Goal: Information Seeking & Learning: Check status

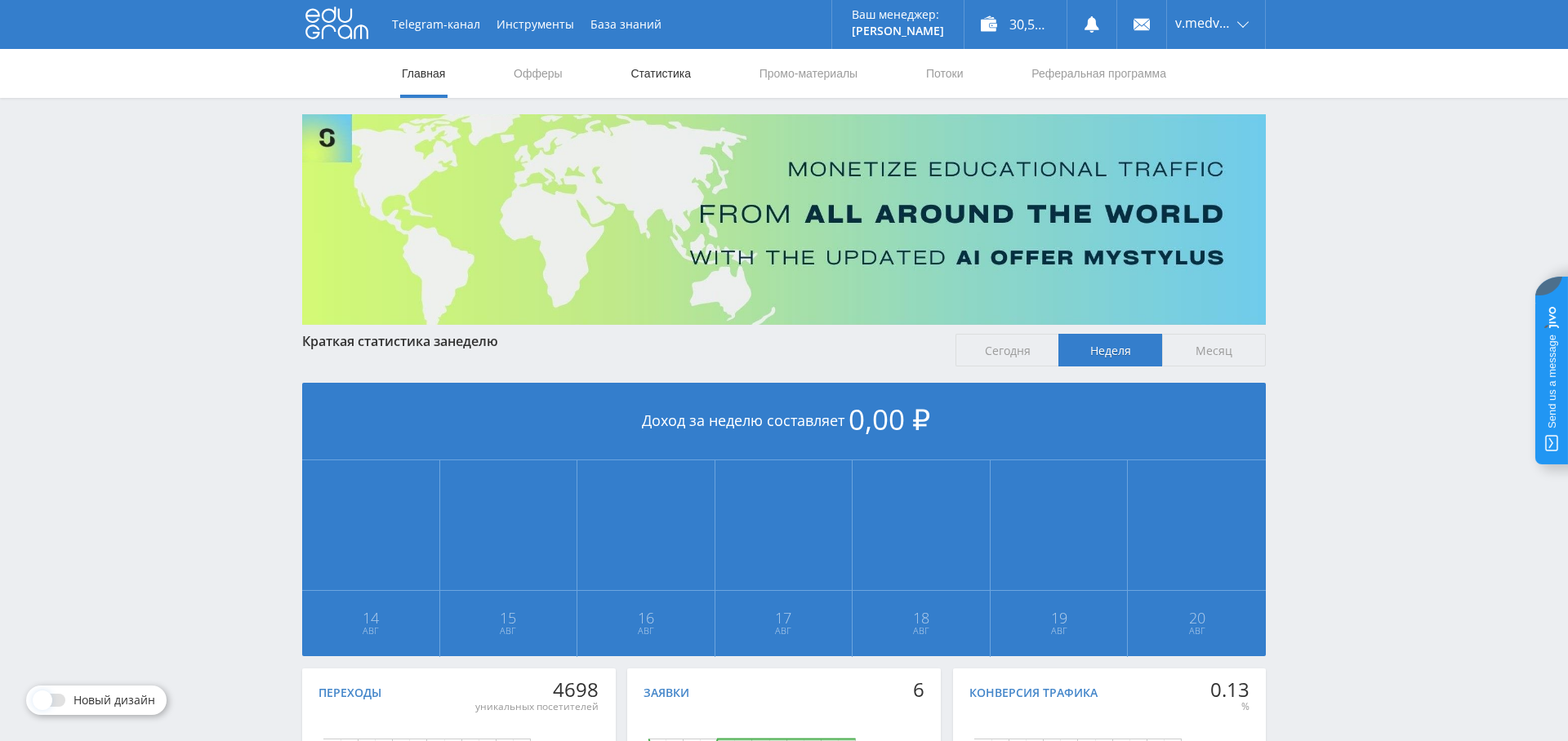
click at [671, 73] on link "Статистика" at bounding box center [660, 73] width 64 height 49
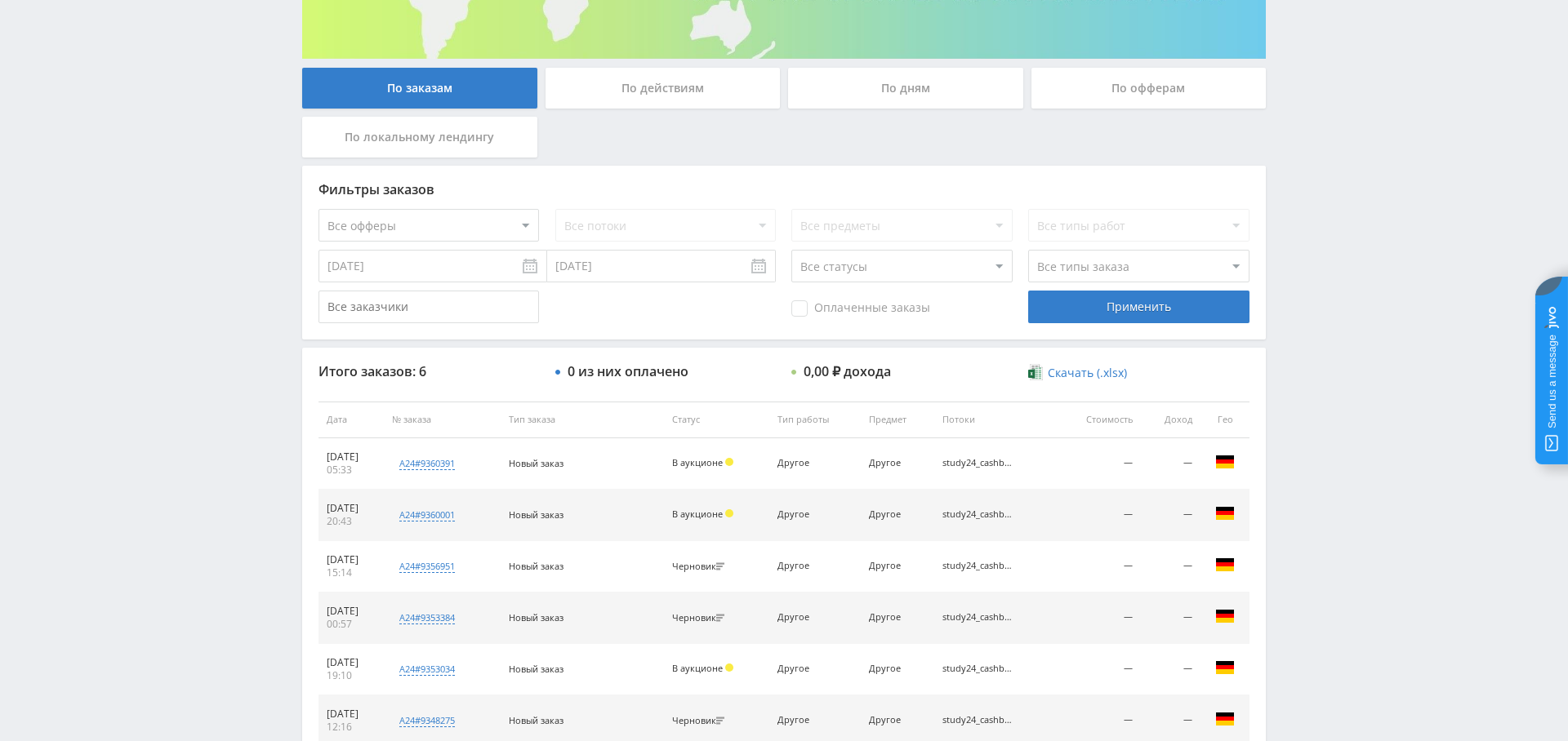
scroll to position [259, 0]
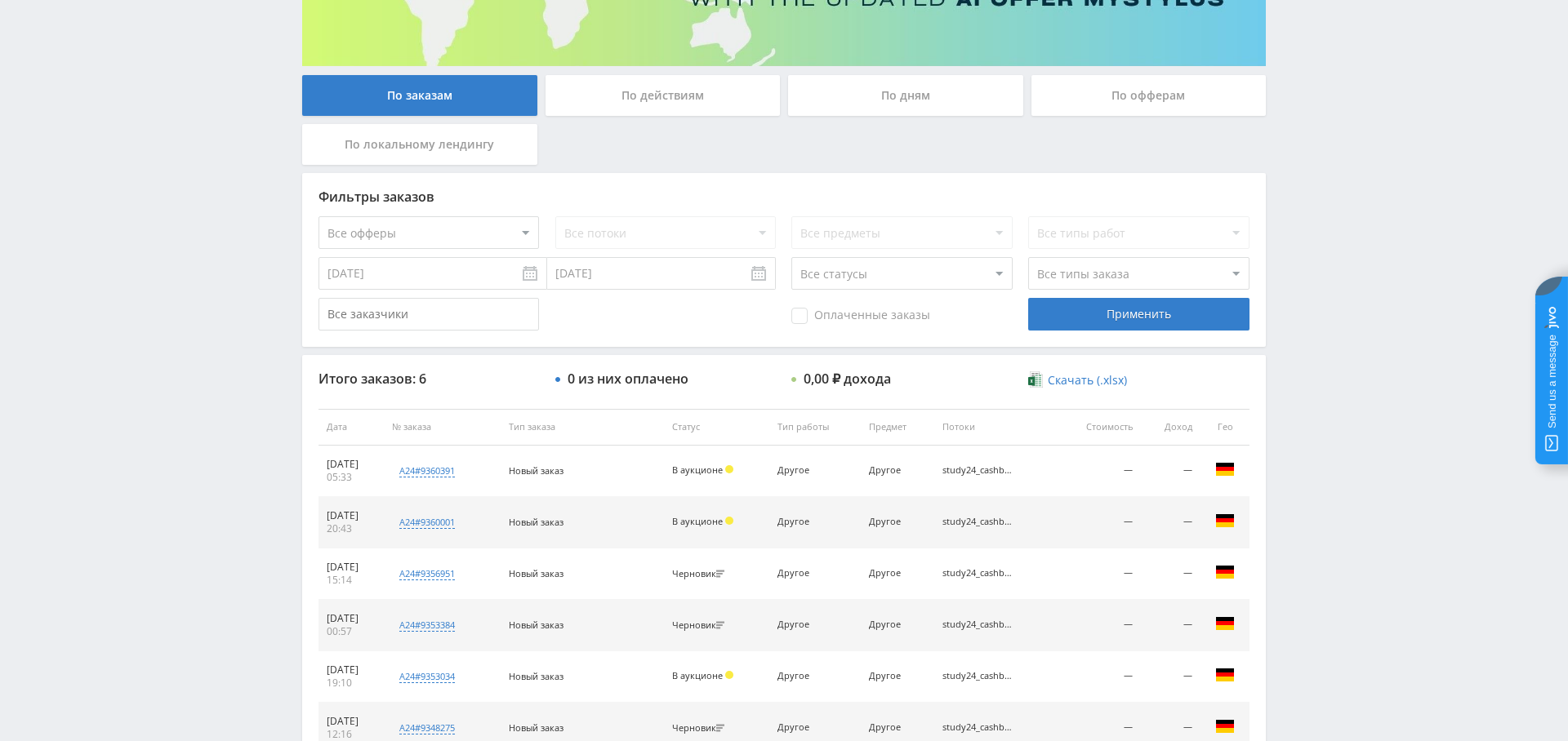
click at [896, 96] on div "По дням" at bounding box center [906, 95] width 235 height 40
click at [0, 0] on input "По дням" at bounding box center [0, 0] width 0 height 0
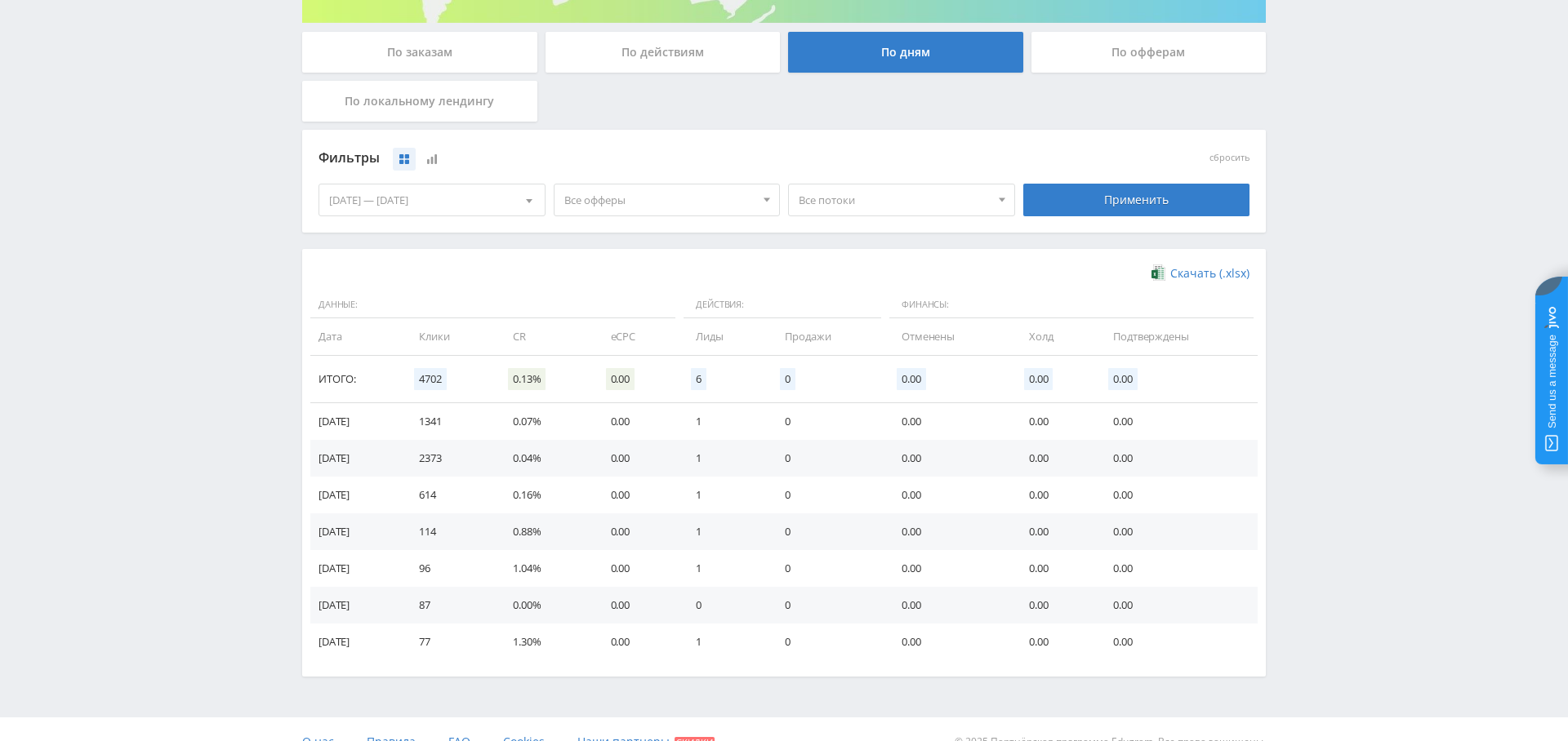
scroll to position [0, 0]
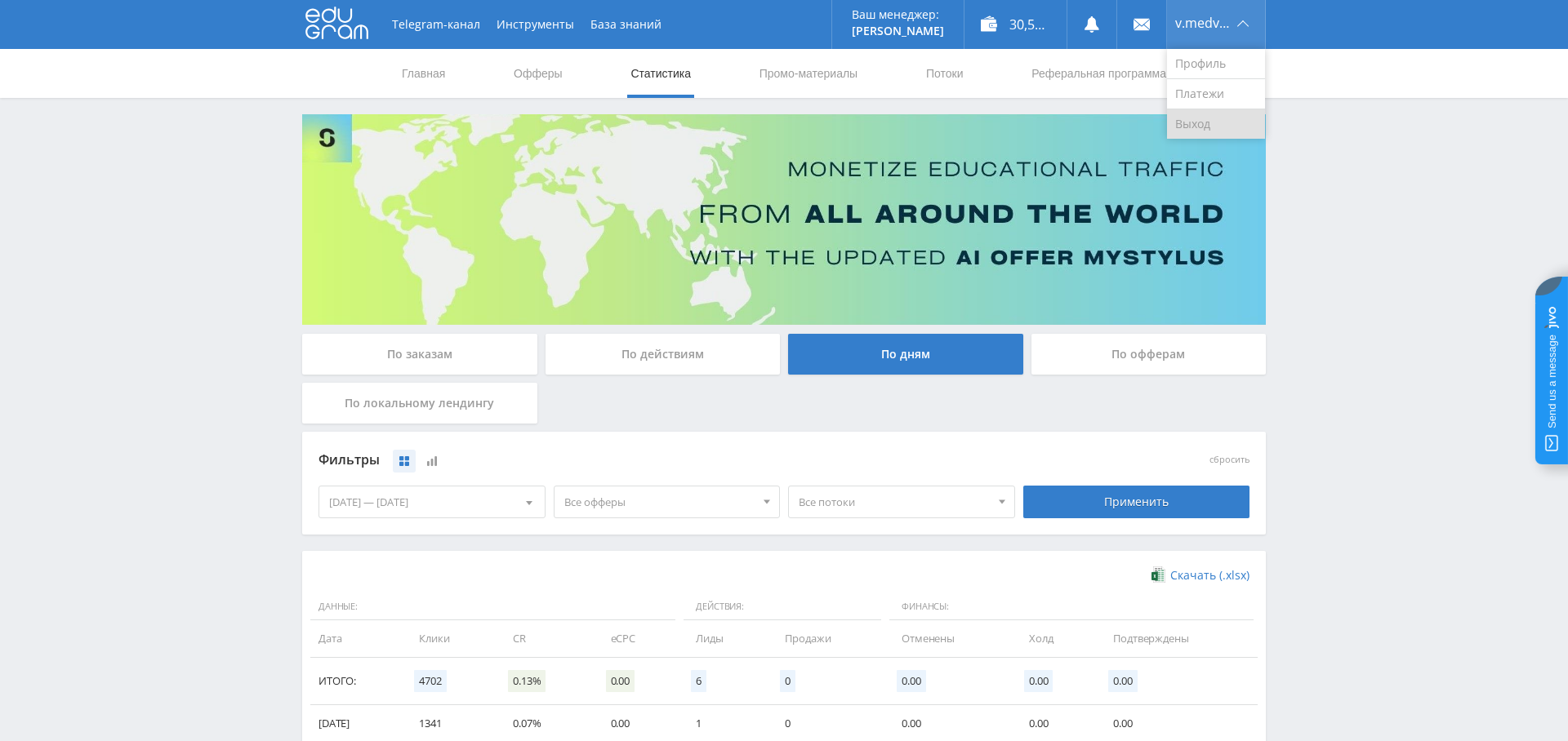
click at [1215, 114] on link "Выход" at bounding box center [1215, 123] width 98 height 29
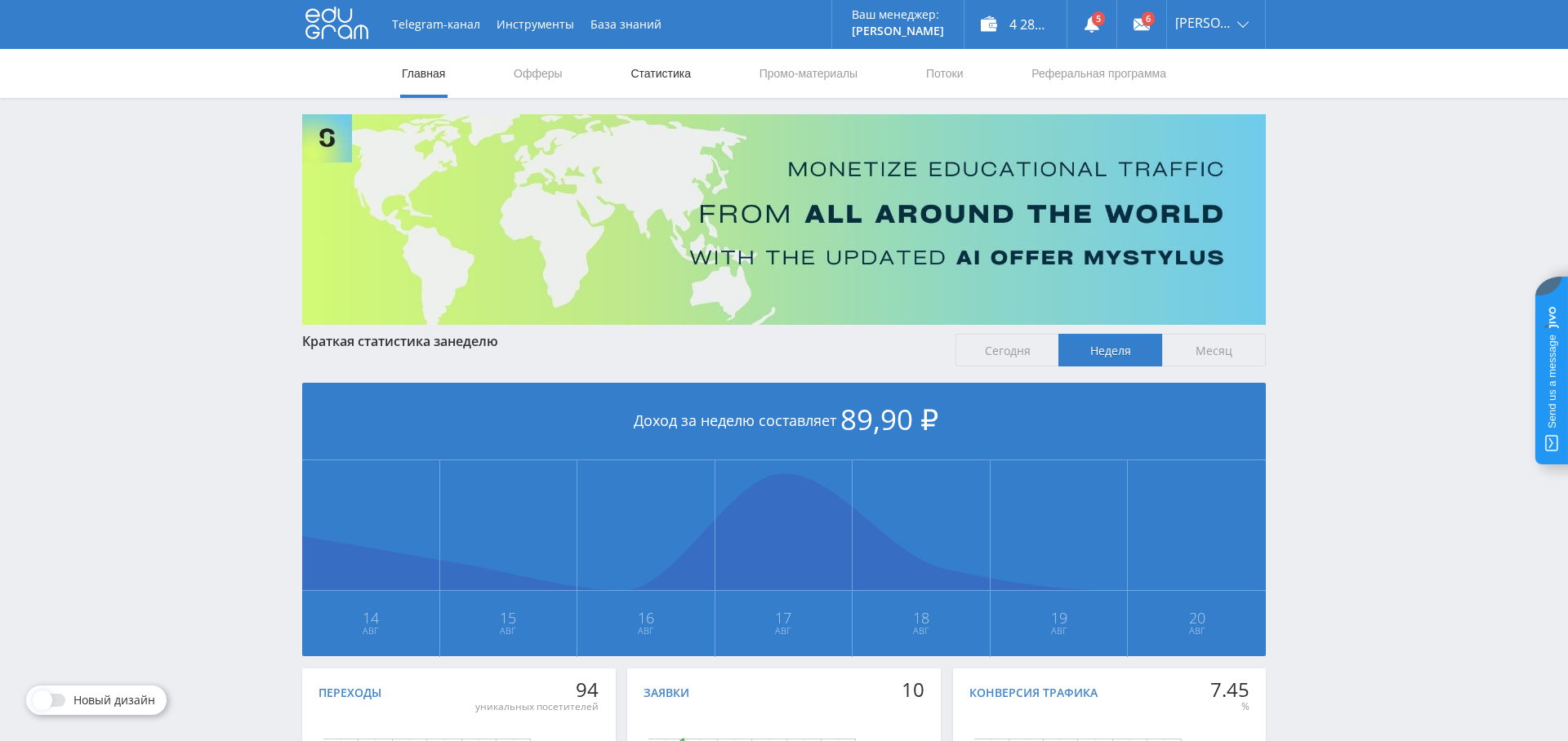
click at [666, 72] on link "Статистика" at bounding box center [660, 73] width 64 height 49
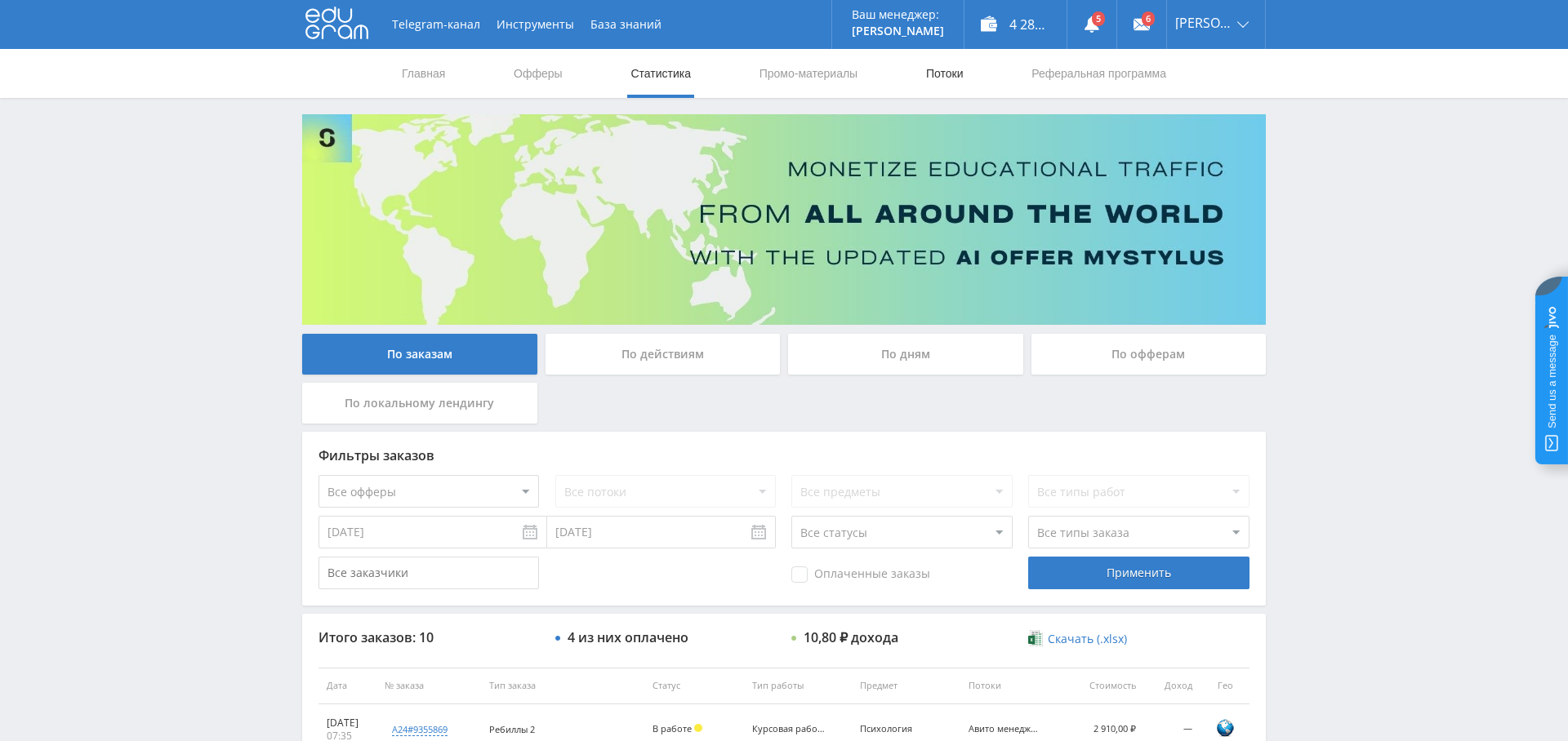
click at [942, 74] on link "Потоки" at bounding box center [944, 73] width 40 height 49
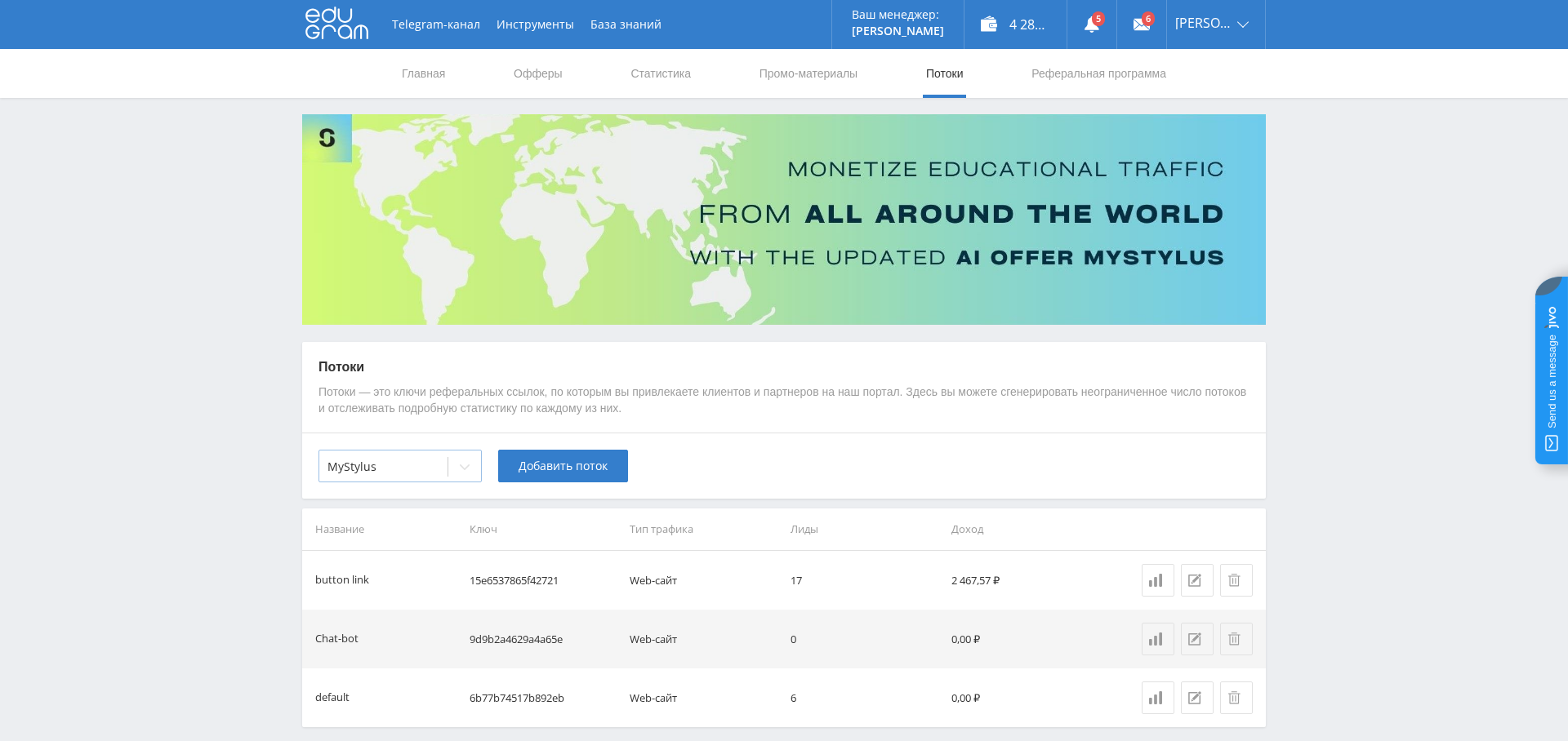
click at [410, 466] on div at bounding box center [383, 466] width 112 height 16
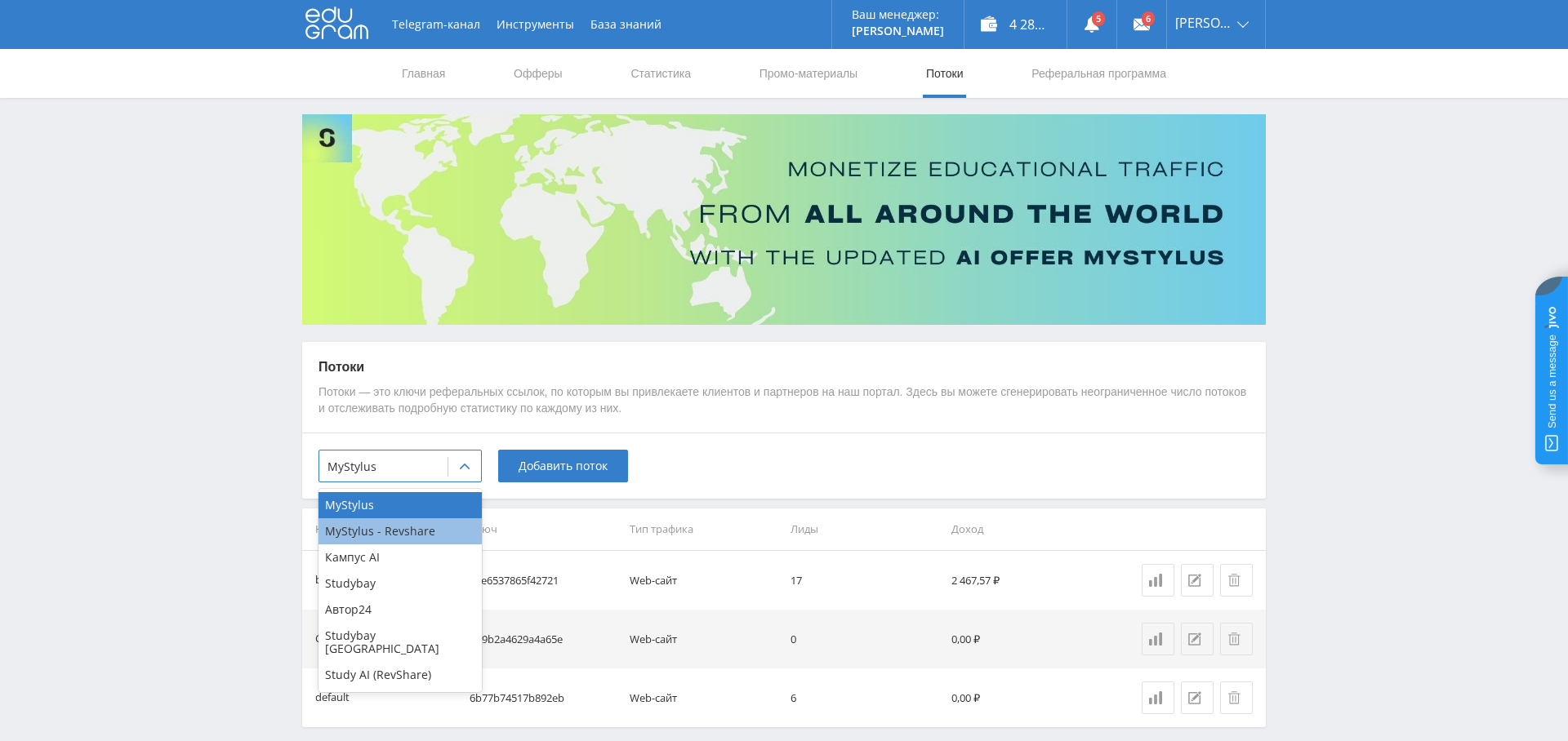
click at [423, 532] on div "MyStylus - Revshare" at bounding box center [401, 531] width 164 height 26
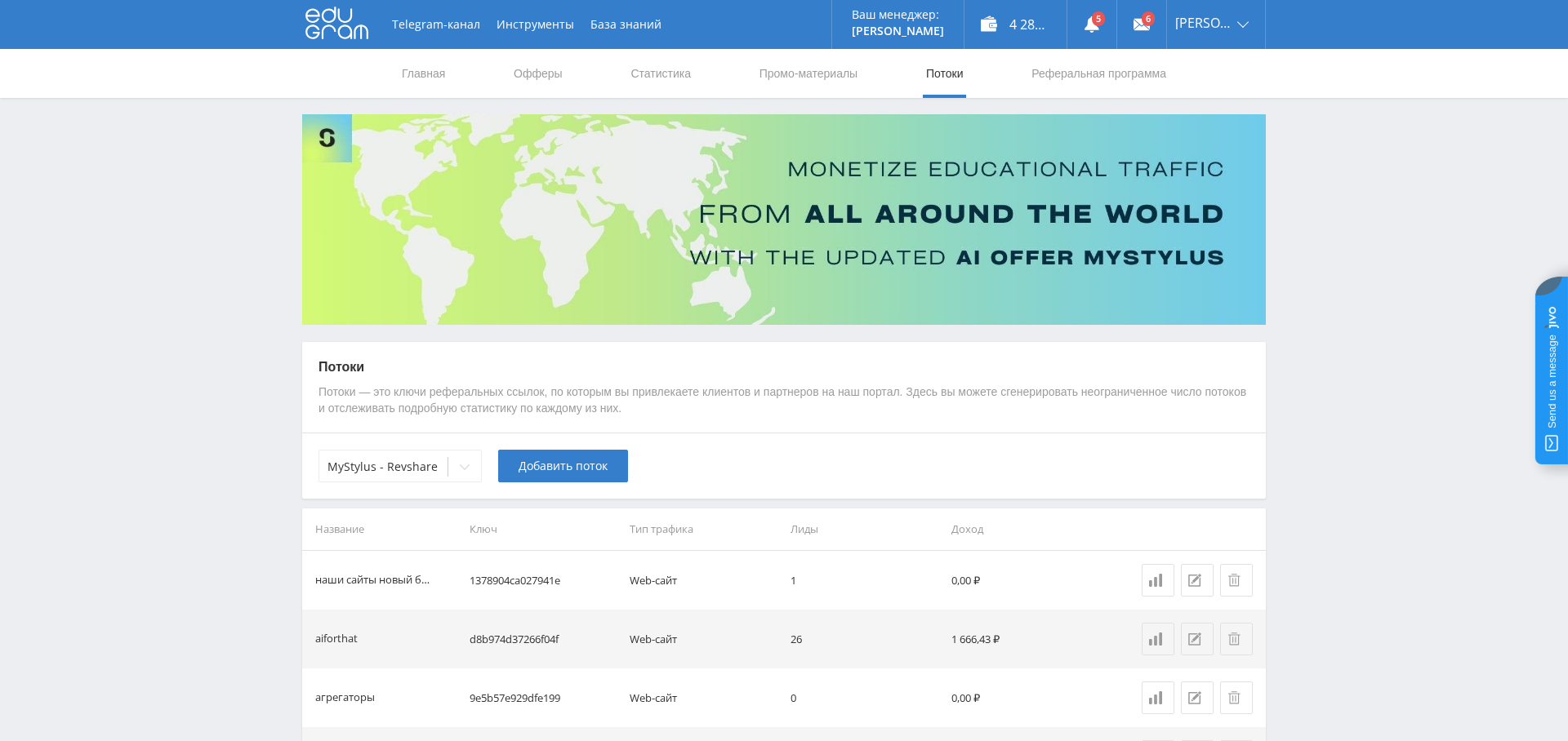
click at [527, 583] on td "1378904ca027941e" at bounding box center [543, 580] width 161 height 58
drag, startPoint x: 527, startPoint y: 583, endPoint x: 537, endPoint y: 591, distance: 12.8
click at [527, 583] on td "1378904ca027941e" at bounding box center [543, 580] width 161 height 58
click at [572, 461] on span "Добавить поток" at bounding box center [562, 466] width 89 height 13
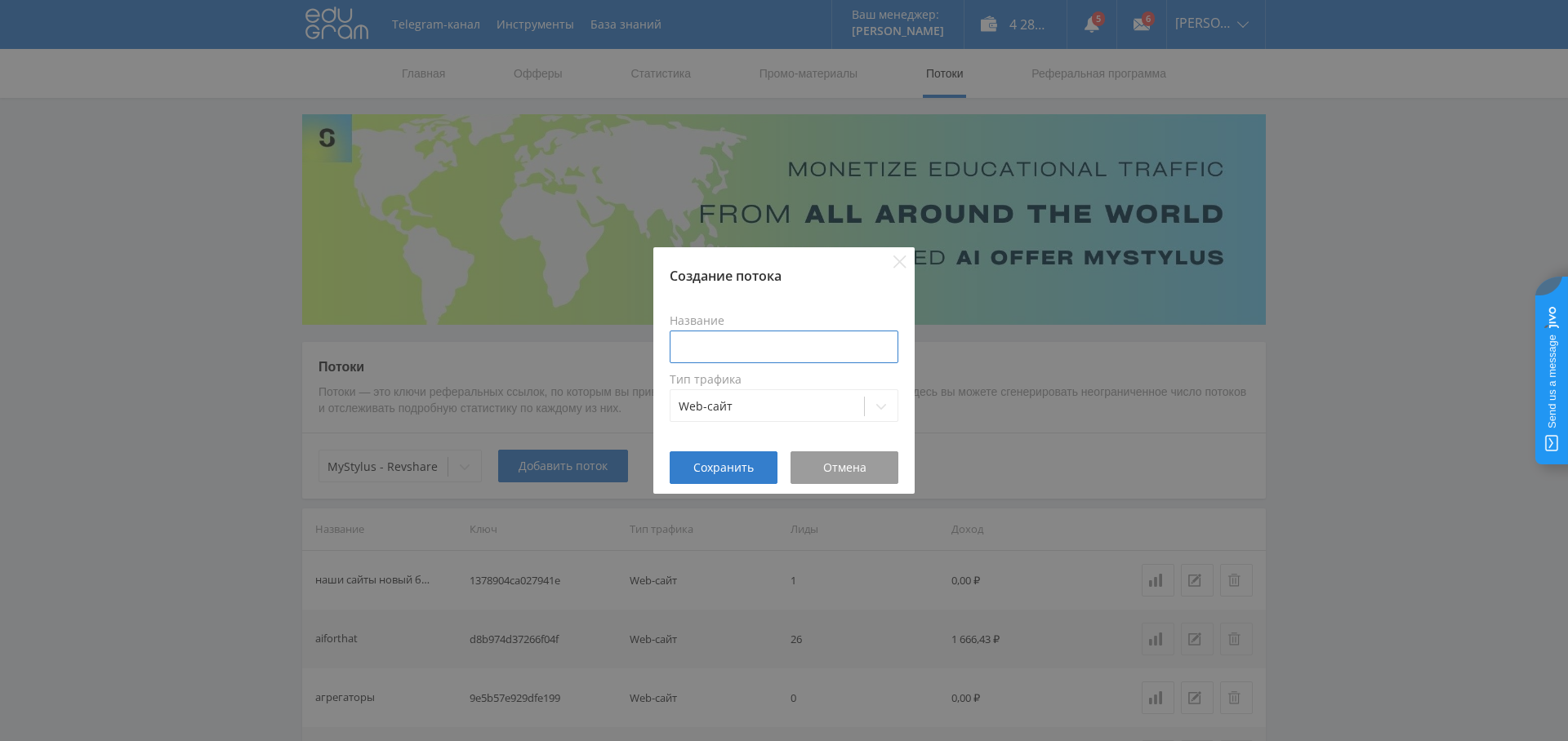
click at [737, 341] on input at bounding box center [784, 347] width 229 height 33
type input "Бегемот АИ"
click at [730, 466] on span "Сохранить" at bounding box center [723, 467] width 60 height 13
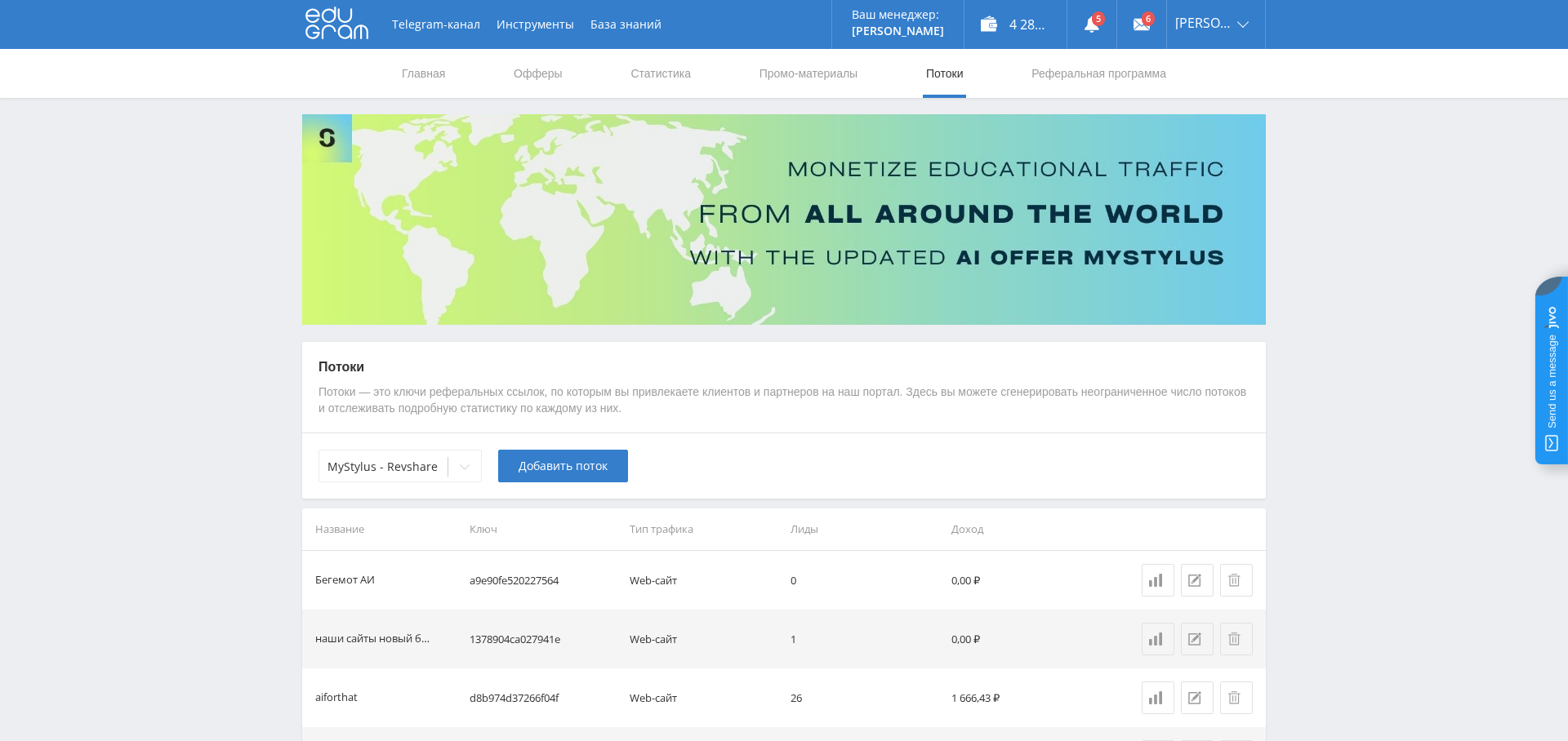
click at [498, 582] on td "a9e90fe520227564" at bounding box center [543, 580] width 161 height 58
drag, startPoint x: 498, startPoint y: 582, endPoint x: 610, endPoint y: 590, distance: 112.3
click at [498, 582] on td "a9e90fe520227564" at bounding box center [543, 580] width 161 height 58
copy td "a9e90fe520227564"
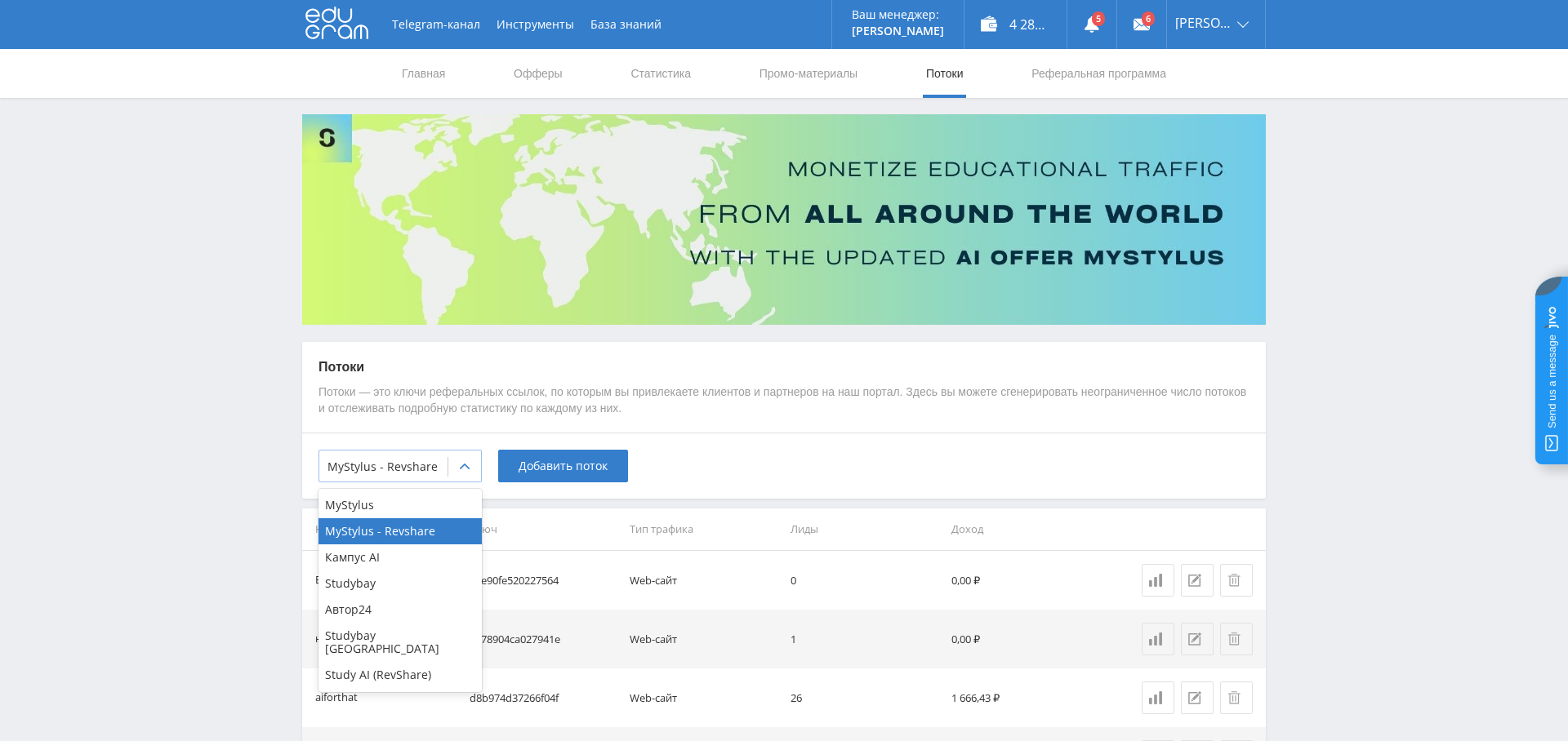
click at [435, 455] on div "MyStylus - Revshare" at bounding box center [383, 466] width 128 height 23
click at [387, 580] on div "Studybay" at bounding box center [401, 584] width 164 height 26
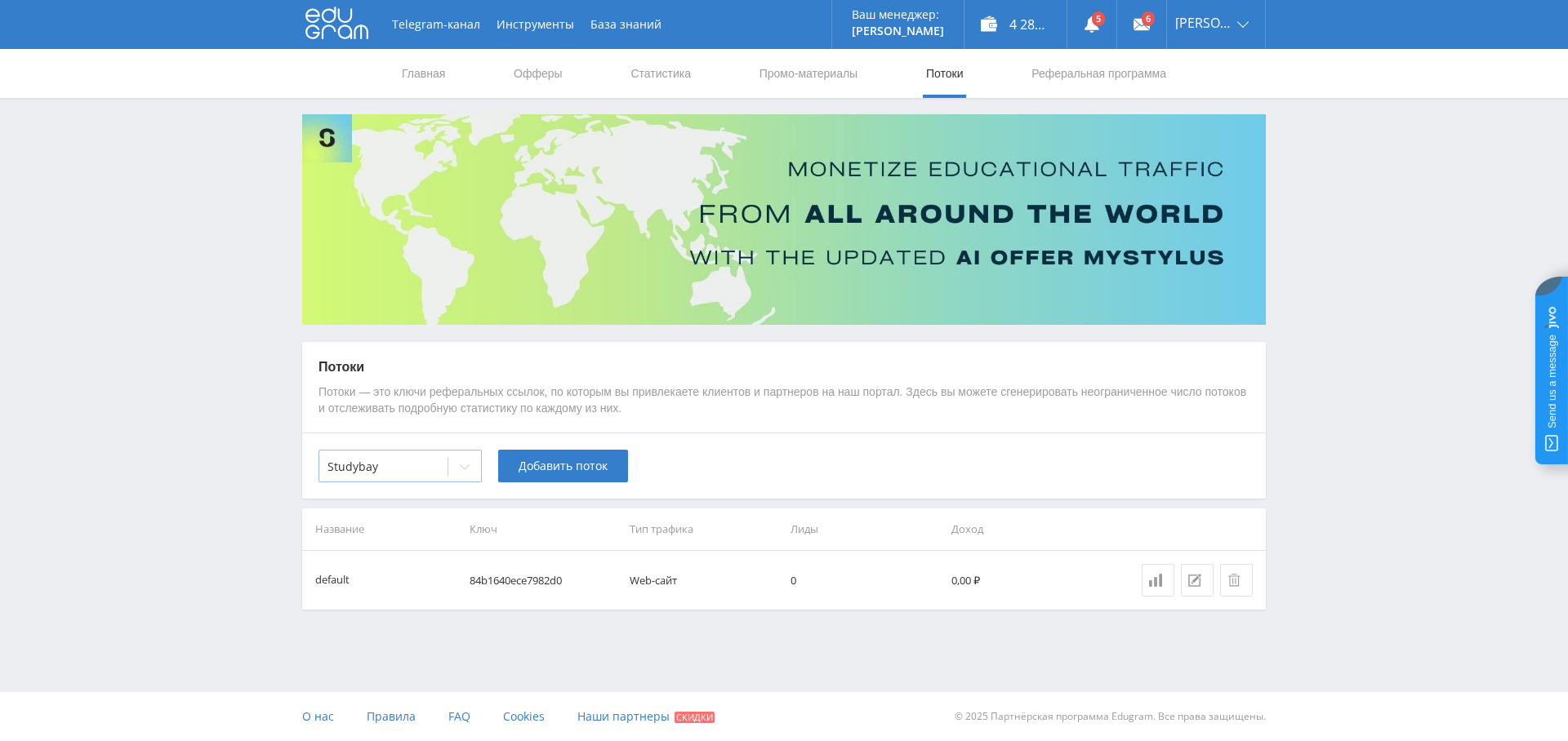
click at [414, 465] on div at bounding box center [383, 466] width 112 height 16
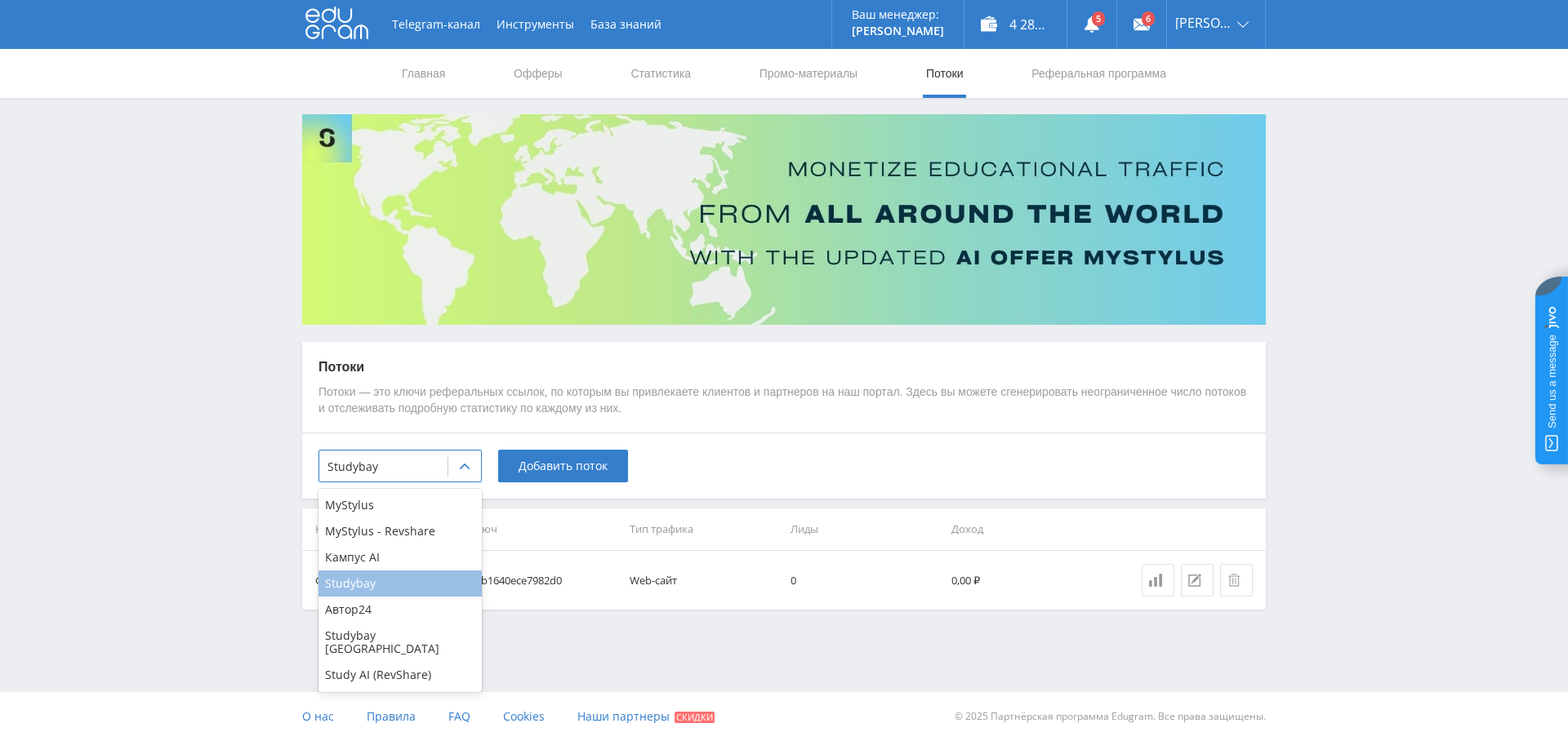
click at [397, 591] on div "Studybay" at bounding box center [401, 584] width 164 height 26
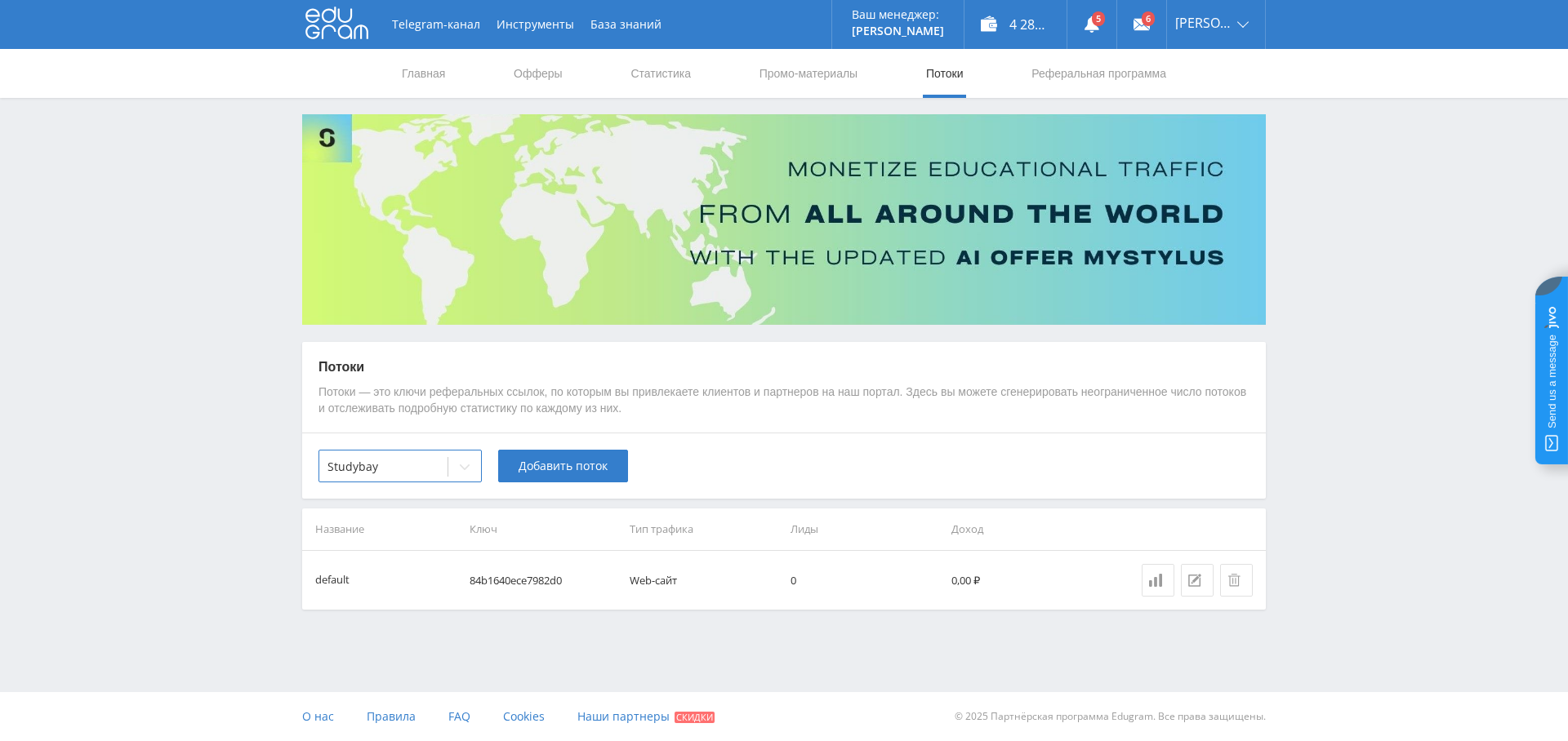
click at [554, 465] on span "Добавить поток" at bounding box center [562, 466] width 89 height 13
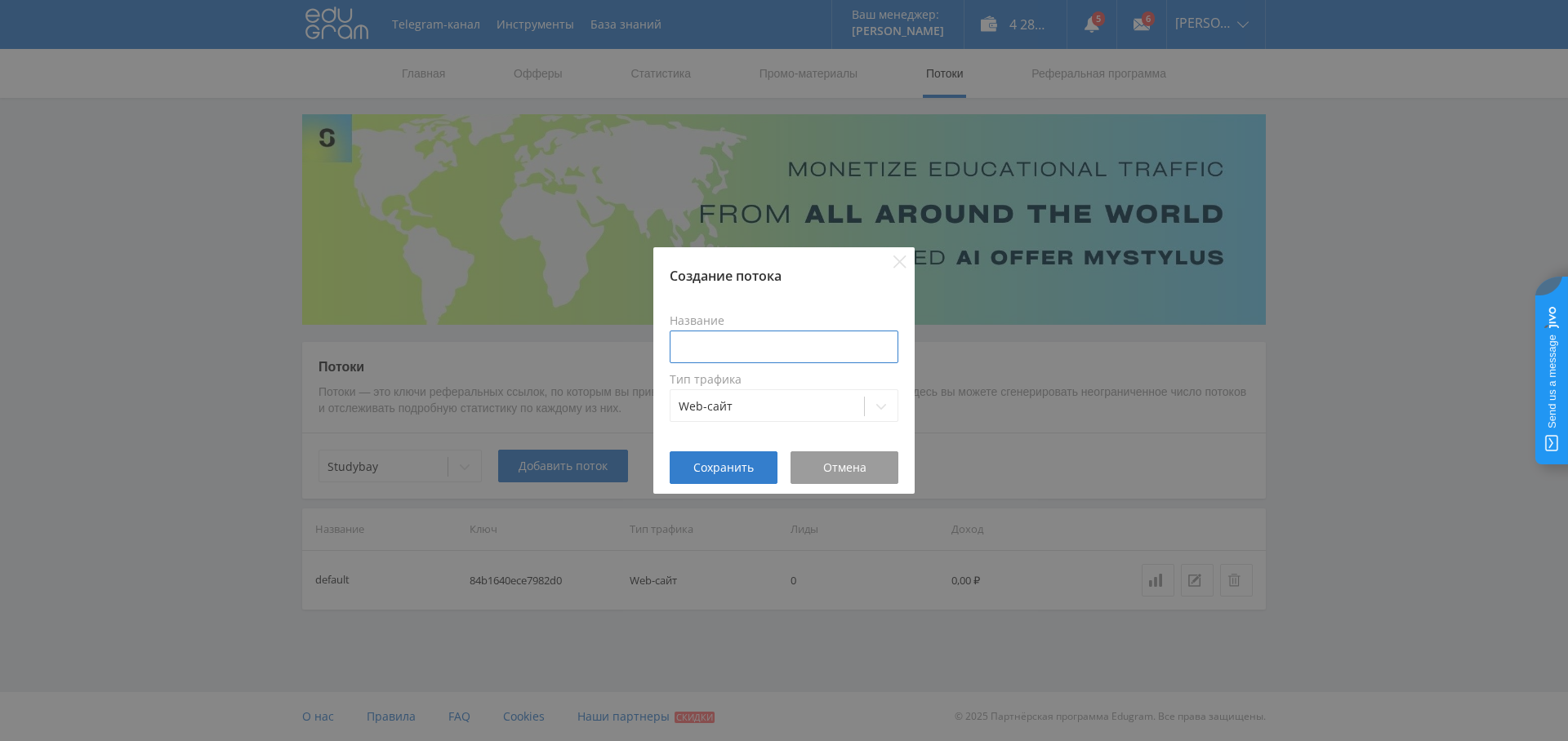
click at [705, 344] on input at bounding box center [784, 347] width 229 height 33
type input "Бегемот АИ"
click at [715, 470] on span "Сохранить" at bounding box center [723, 467] width 60 height 13
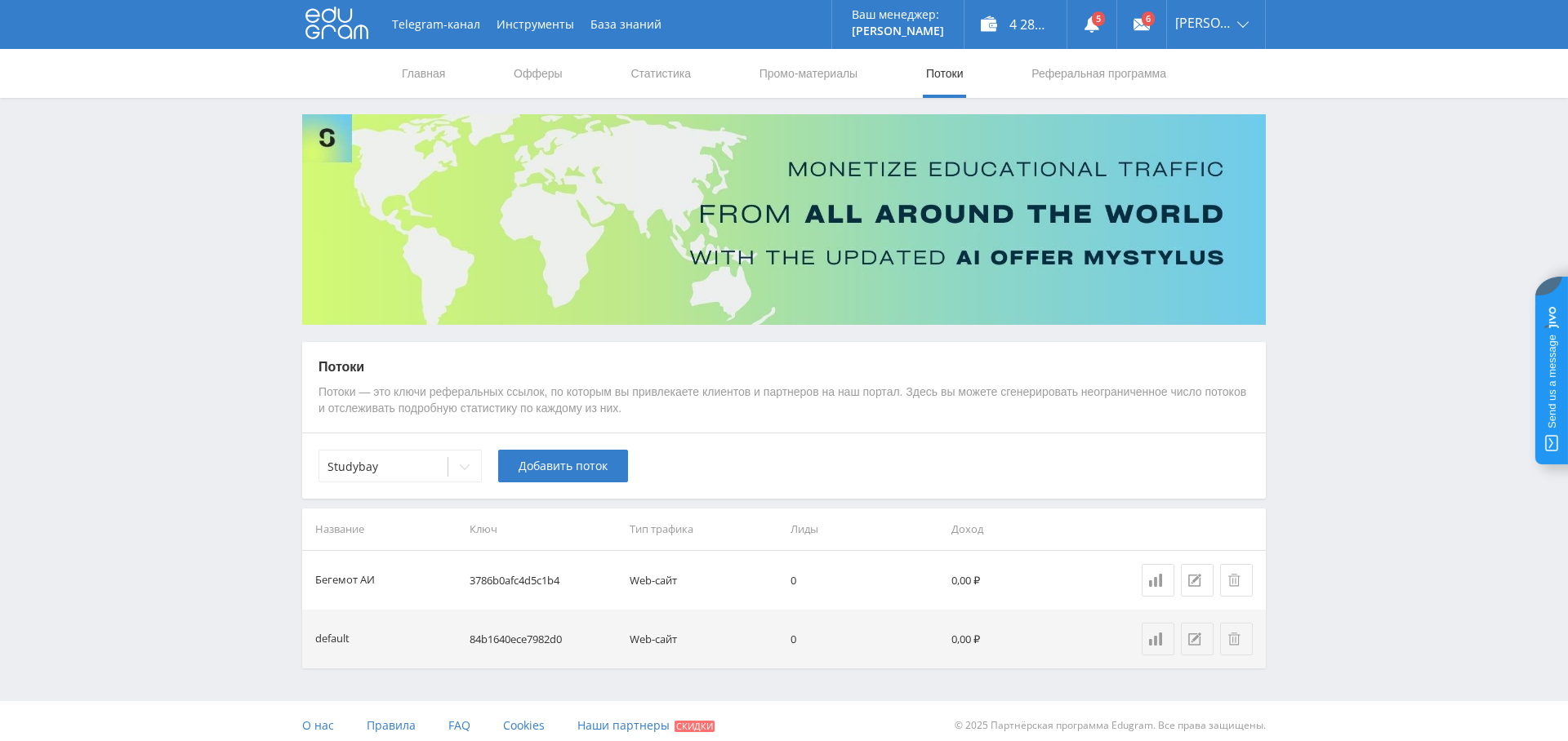
click at [516, 578] on td "3786b0afc4d5c1b4" at bounding box center [543, 580] width 161 height 58
drag, startPoint x: 516, startPoint y: 578, endPoint x: 636, endPoint y: 607, distance: 123.5
click at [525, 579] on td "3786b0afc4d5c1b4" at bounding box center [543, 580] width 161 height 58
copy td "3786b0afc4d5c1b4"
click at [1201, 119] on link "Выход" at bounding box center [1215, 123] width 98 height 29
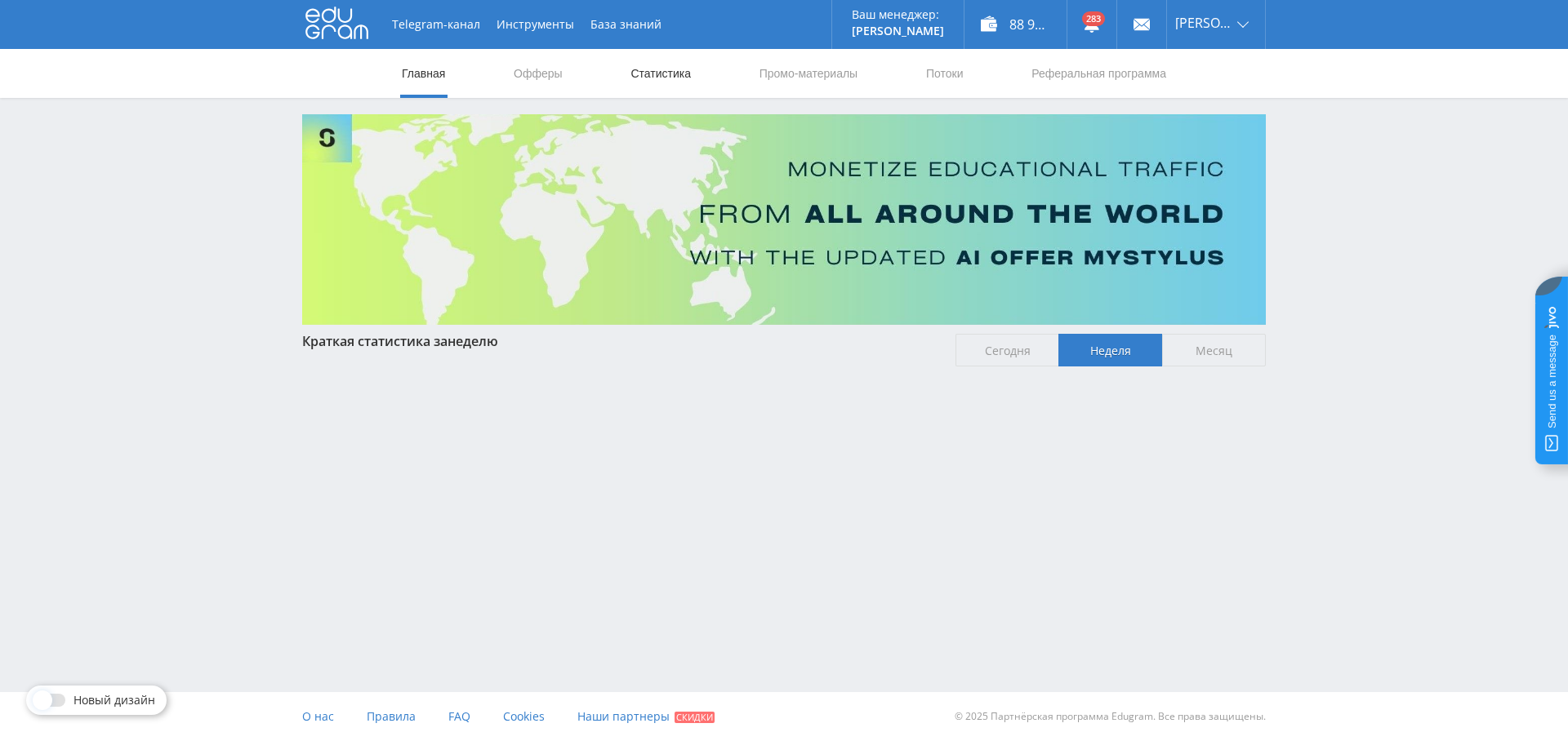
click at [670, 73] on link "Статистика" at bounding box center [660, 73] width 64 height 49
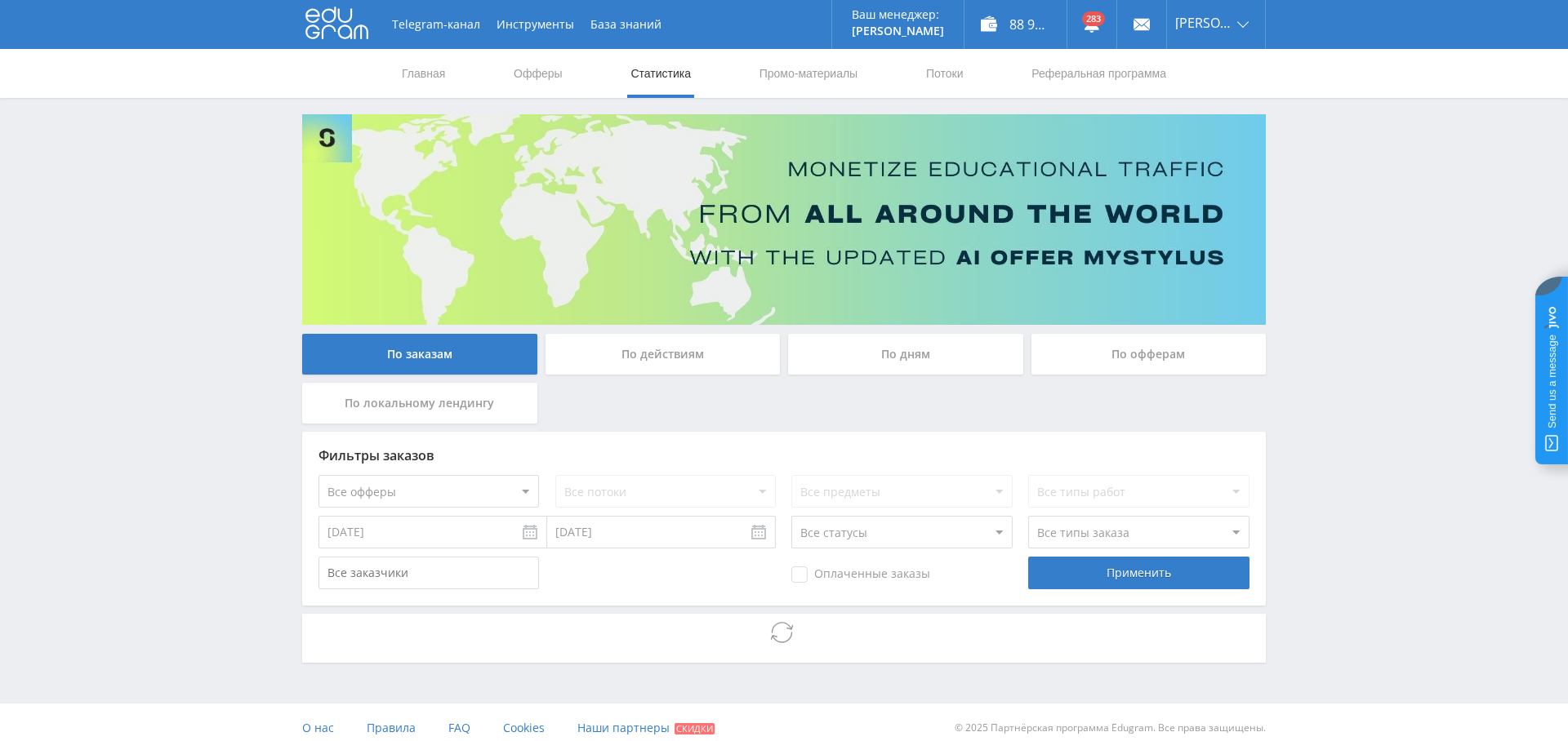
click at [897, 362] on div "По дням" at bounding box center [906, 354] width 235 height 40
click at [0, 0] on input "По дням" at bounding box center [0, 0] width 0 height 0
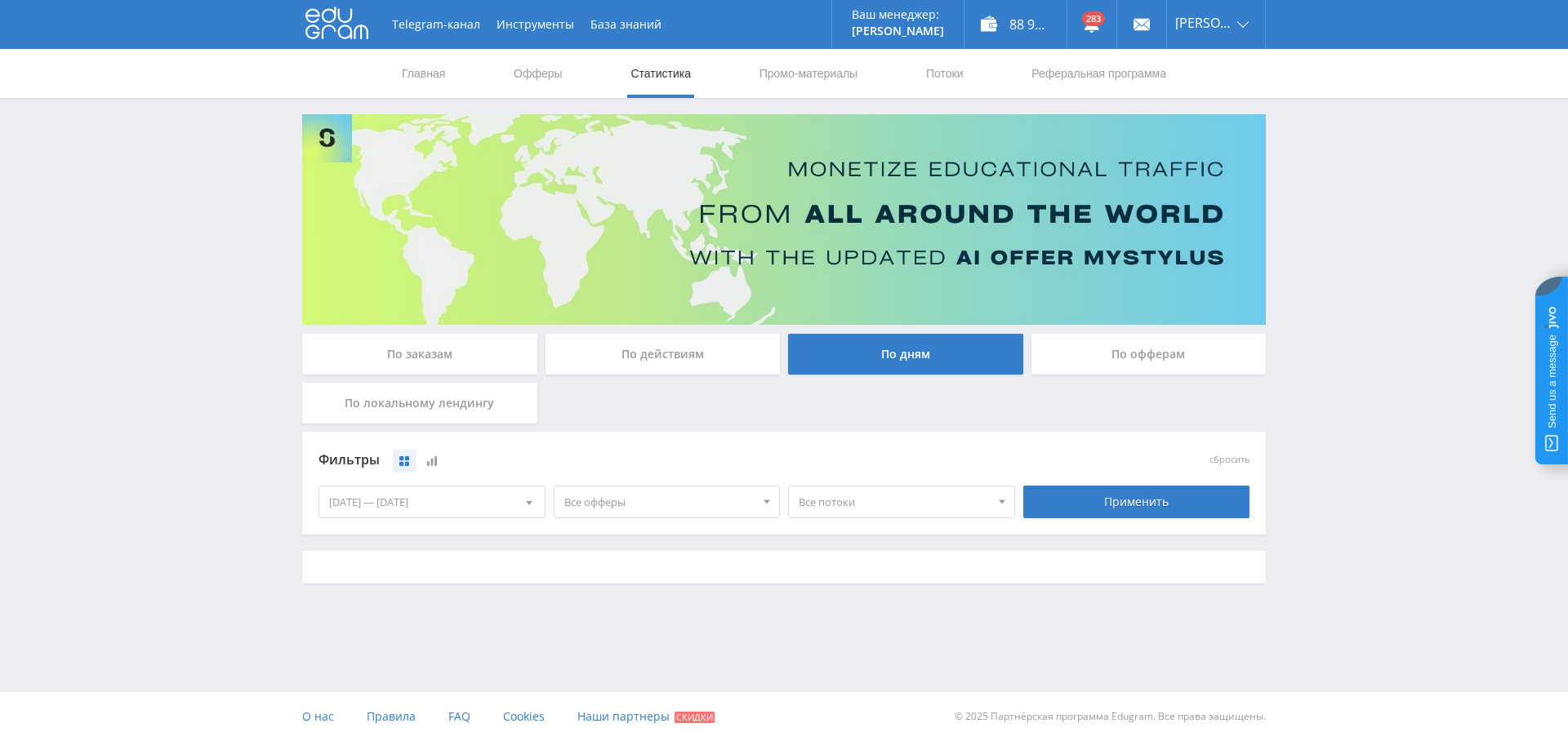
click at [615, 510] on span "Все офферы" at bounding box center [659, 501] width 191 height 31
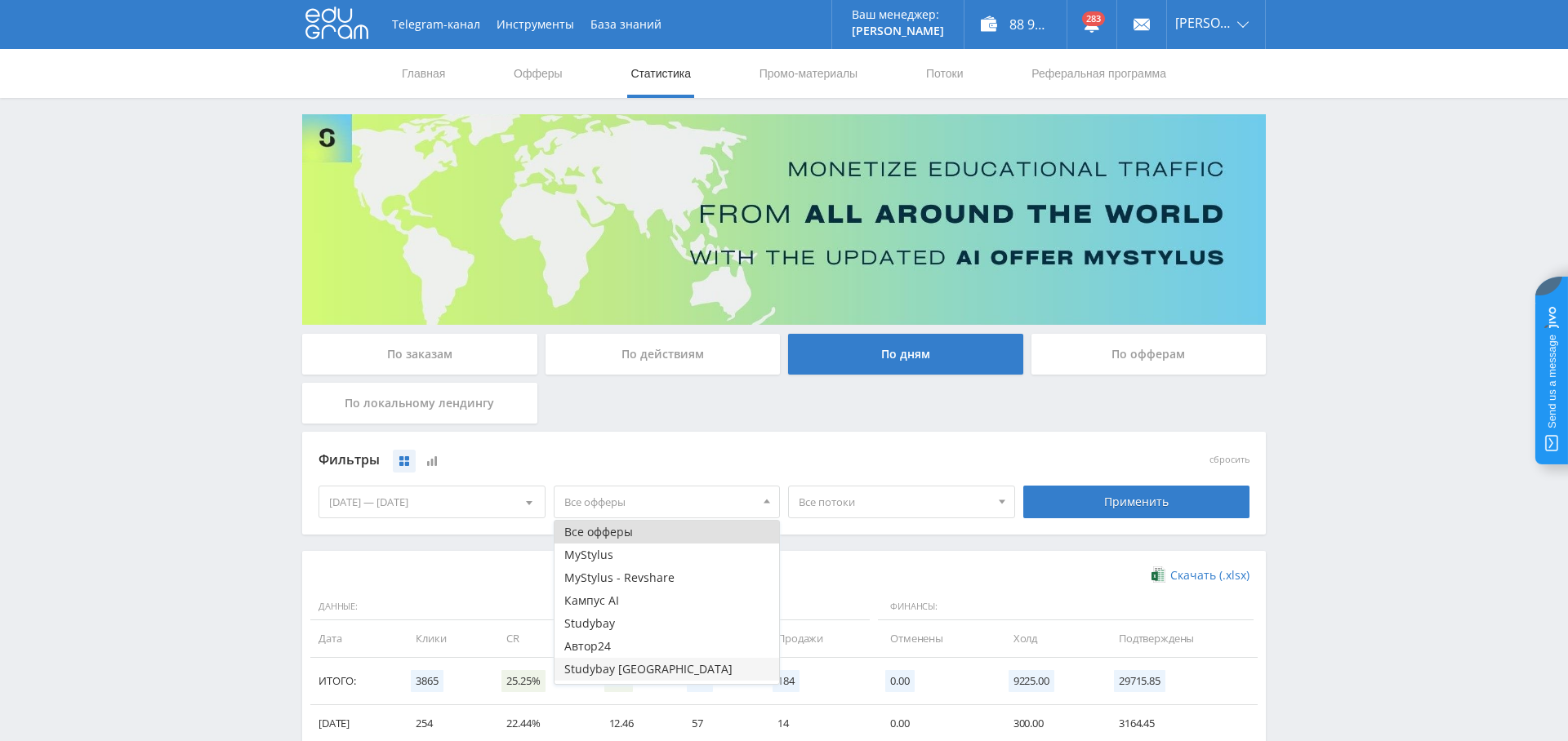
scroll to position [20, 0]
click at [642, 665] on button "Study AI (RevShare)" at bounding box center [667, 672] width 226 height 23
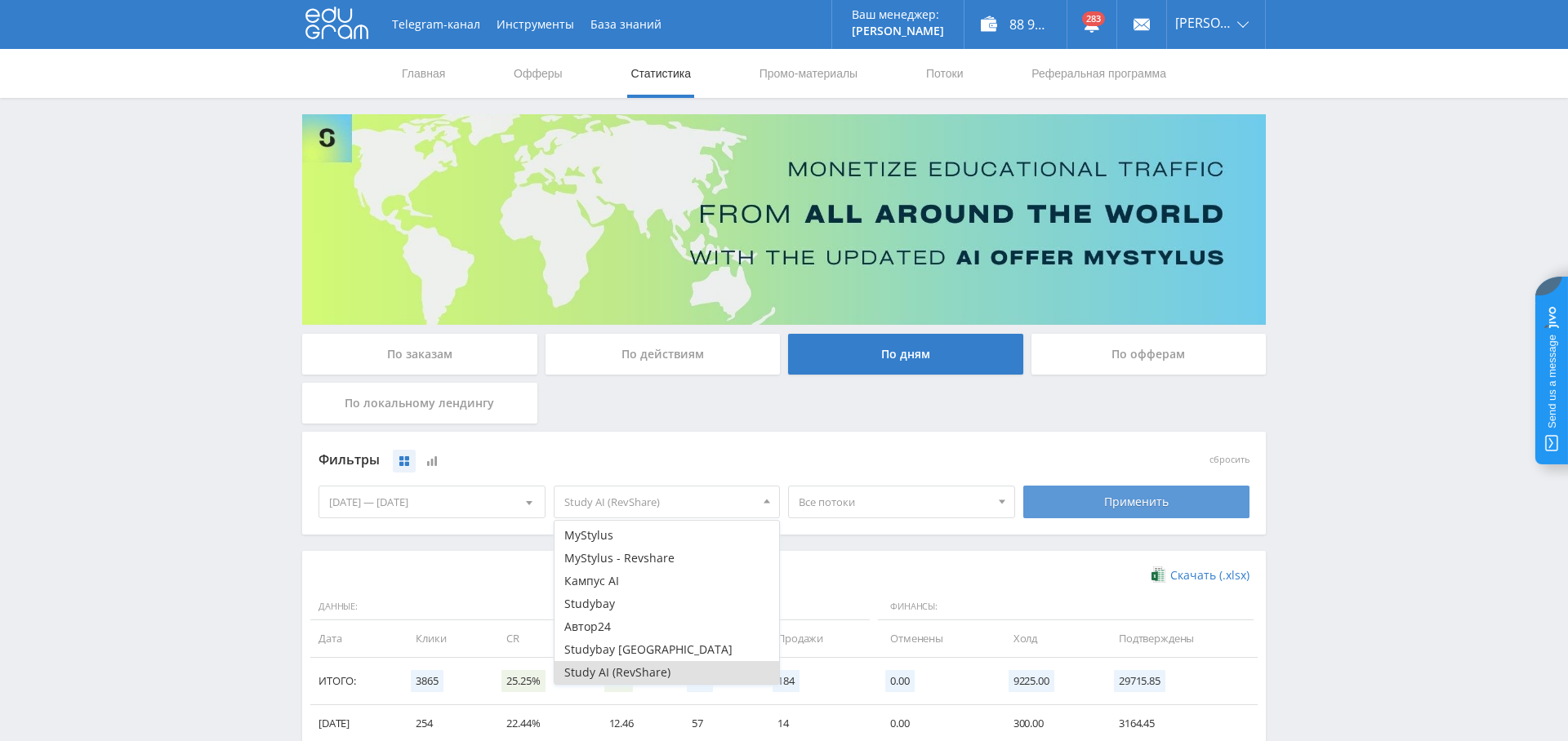
drag, startPoint x: 1171, startPoint y: 503, endPoint x: 1086, endPoint y: 512, distance: 85.5
click at [1170, 503] on div "Применить" at bounding box center [1136, 501] width 227 height 33
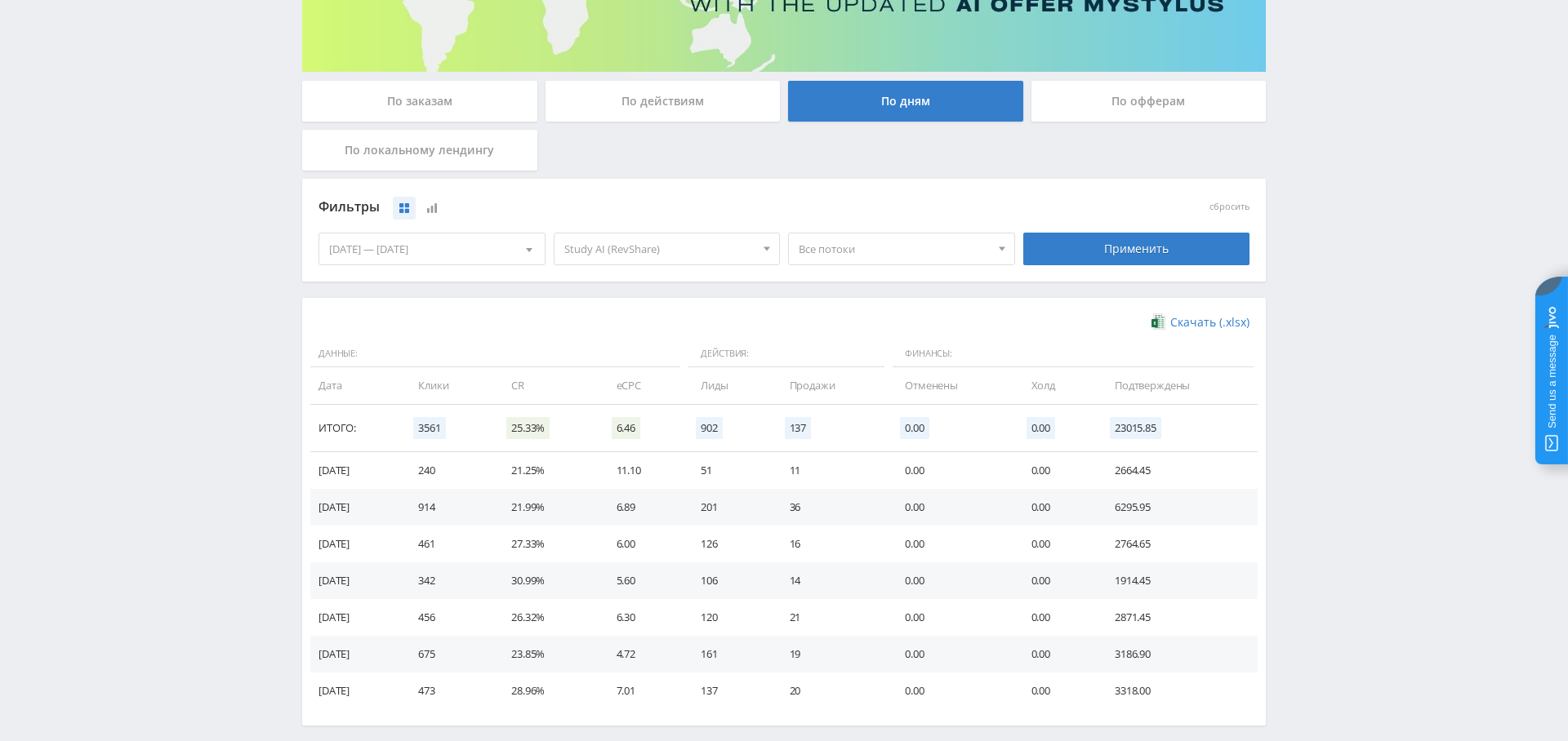
scroll to position [325, 0]
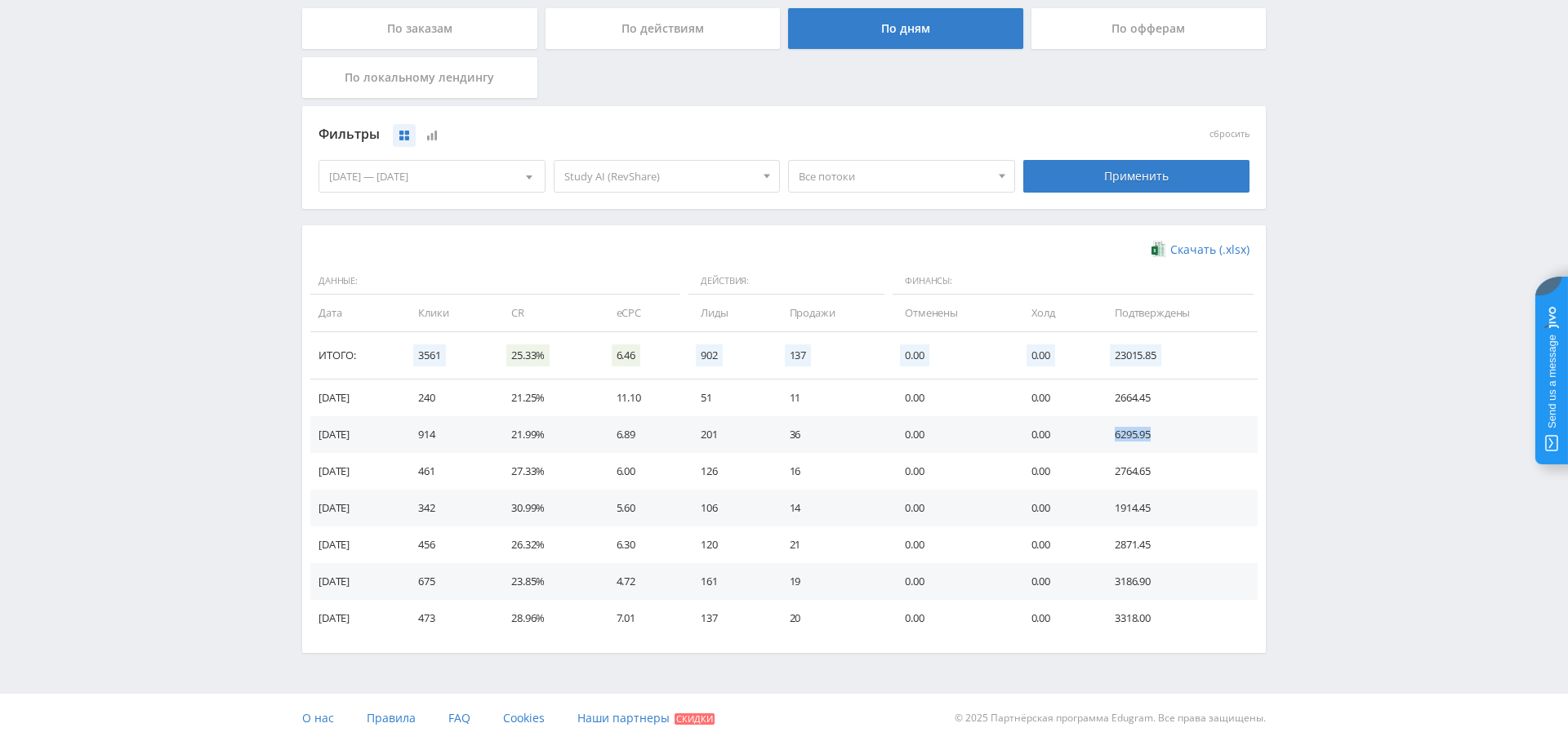
drag, startPoint x: 1122, startPoint y: 434, endPoint x: 1101, endPoint y: 465, distance: 37.4
click at [1104, 434] on td "6295.95" at bounding box center [1177, 434] width 159 height 37
drag, startPoint x: 438, startPoint y: 433, endPoint x: 498, endPoint y: 435, distance: 60.0
click at [495, 435] on td "914" at bounding box center [448, 434] width 93 height 37
drag, startPoint x: 712, startPoint y: 428, endPoint x: 757, endPoint y: 434, distance: 45.4
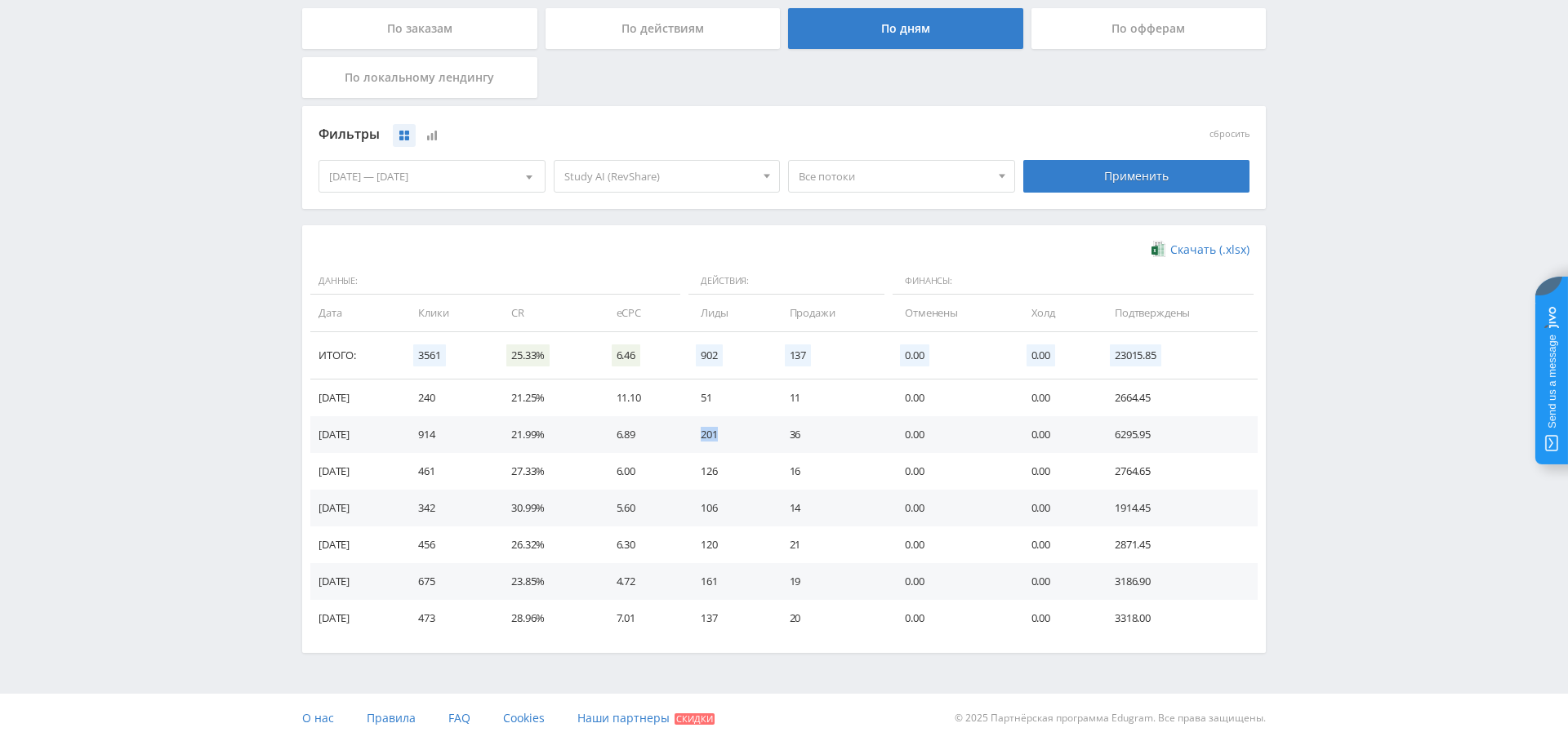
click at [757, 434] on td "201" at bounding box center [728, 434] width 88 height 37
click at [814, 431] on td "36" at bounding box center [831, 434] width 115 height 37
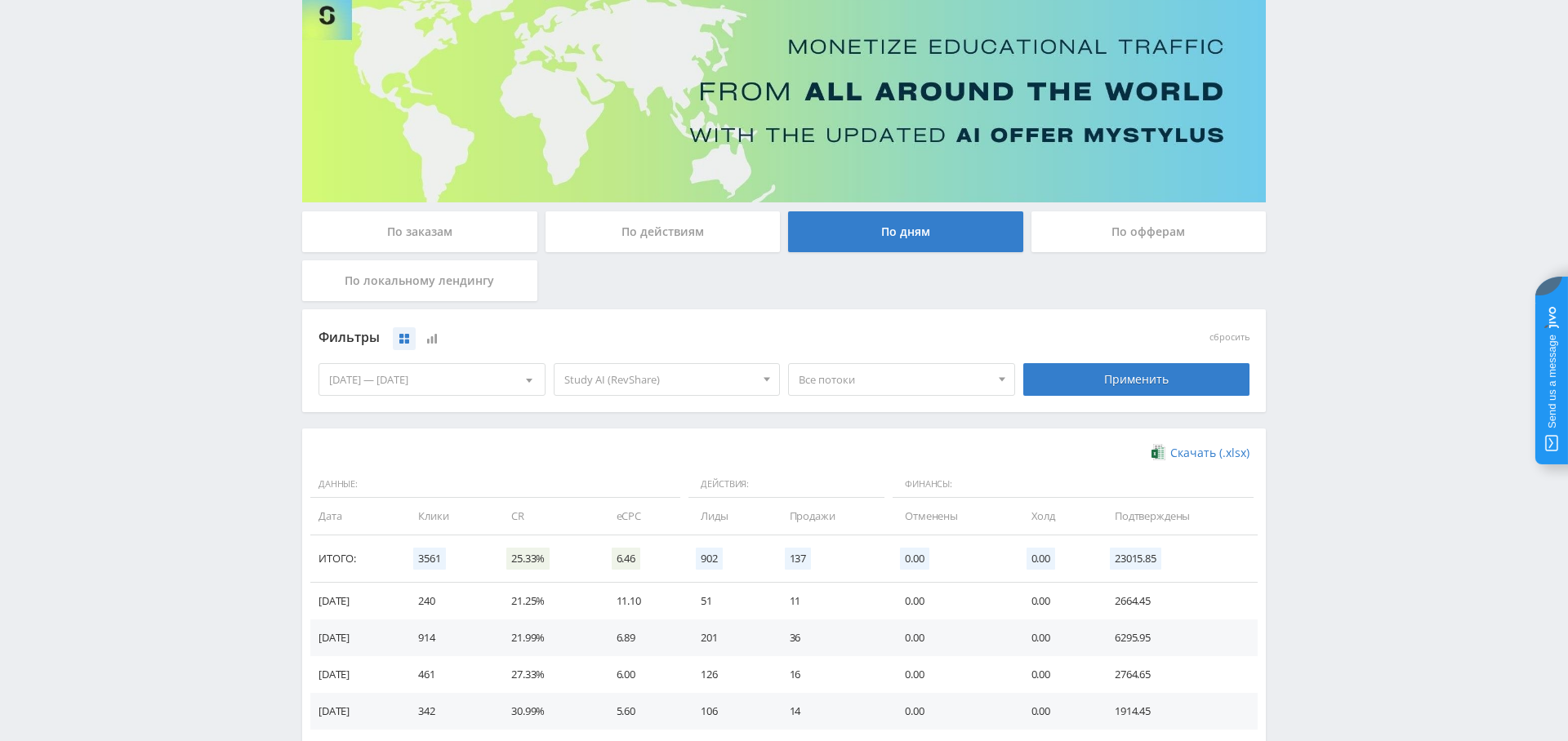
click at [431, 229] on div "По заказам" at bounding box center [420, 231] width 235 height 40
click at [0, 0] on input "По заказам" at bounding box center [0, 0] width 0 height 0
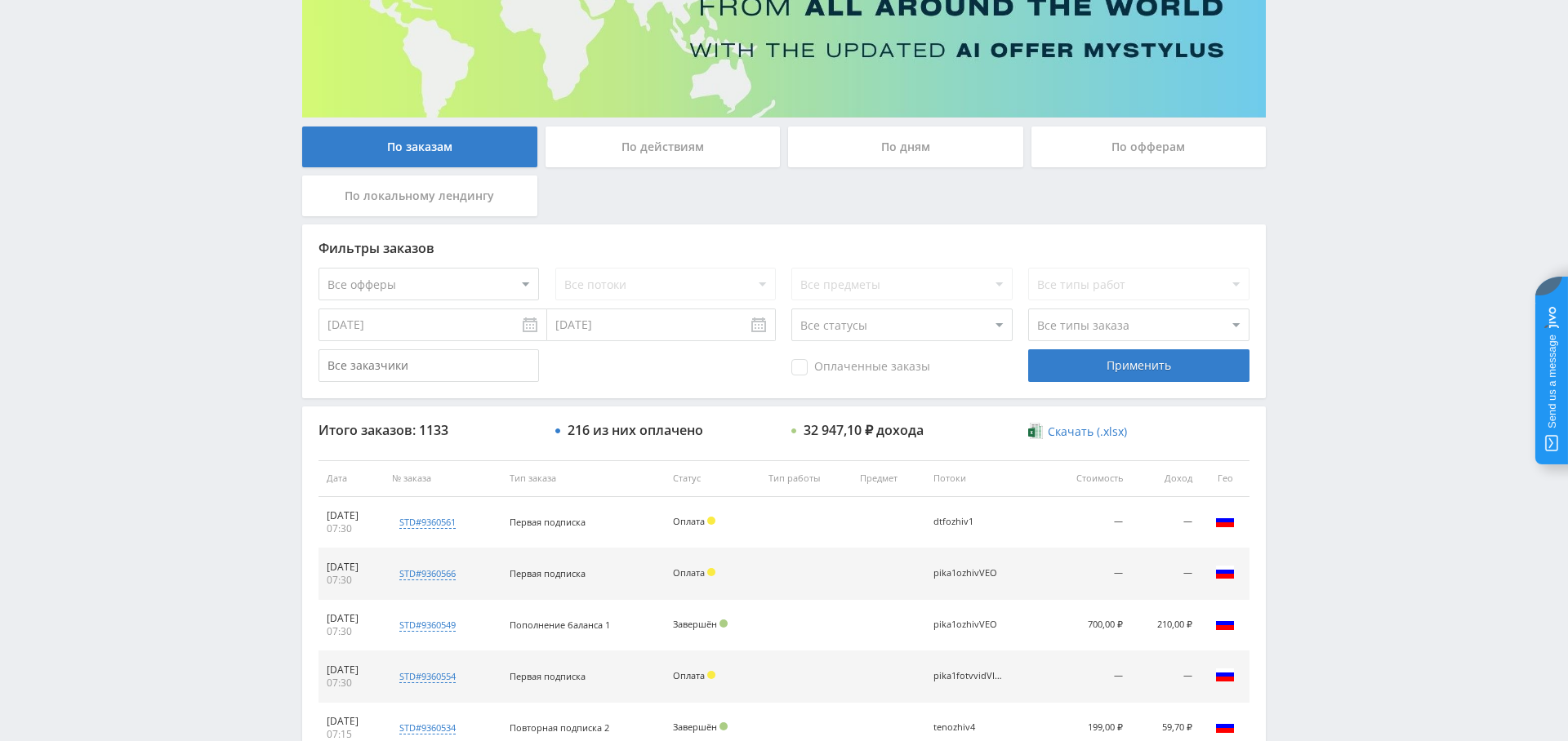
scroll to position [269, 0]
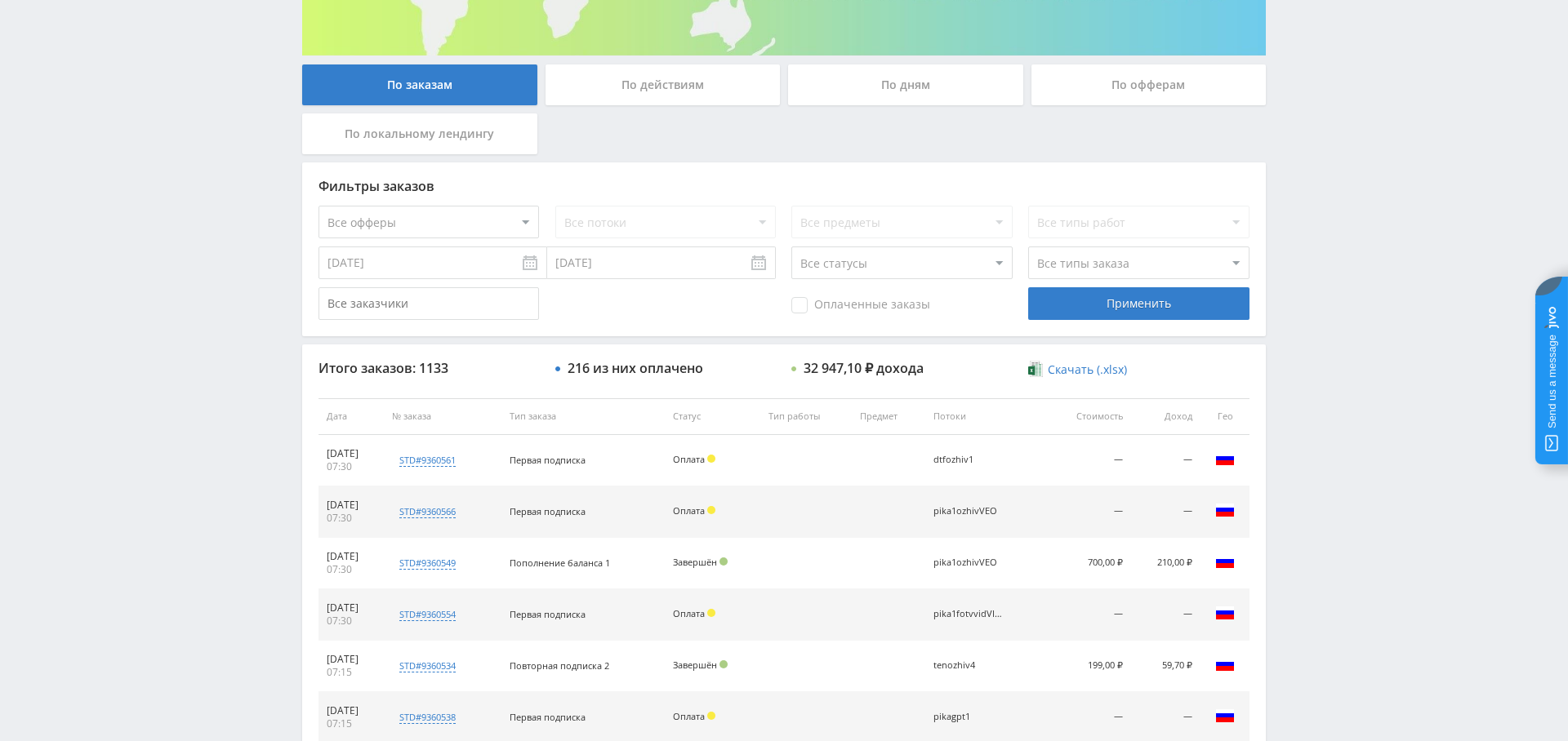
click at [444, 219] on select "Все офферы MyStylus MyStylus - Revshare Кампус AI Studybay Автор24 Studybay Bra…" at bounding box center [429, 222] width 220 height 33
select select "376"
click at [808, 299] on span "Оплаченные заказы" at bounding box center [861, 305] width 139 height 16
click at [0, 0] on input "Оплаченные заказы" at bounding box center [0, 0] width 0 height 0
click at [1059, 269] on select "Все типы заказа Ребилл Новый заказ" at bounding box center [1138, 262] width 220 height 33
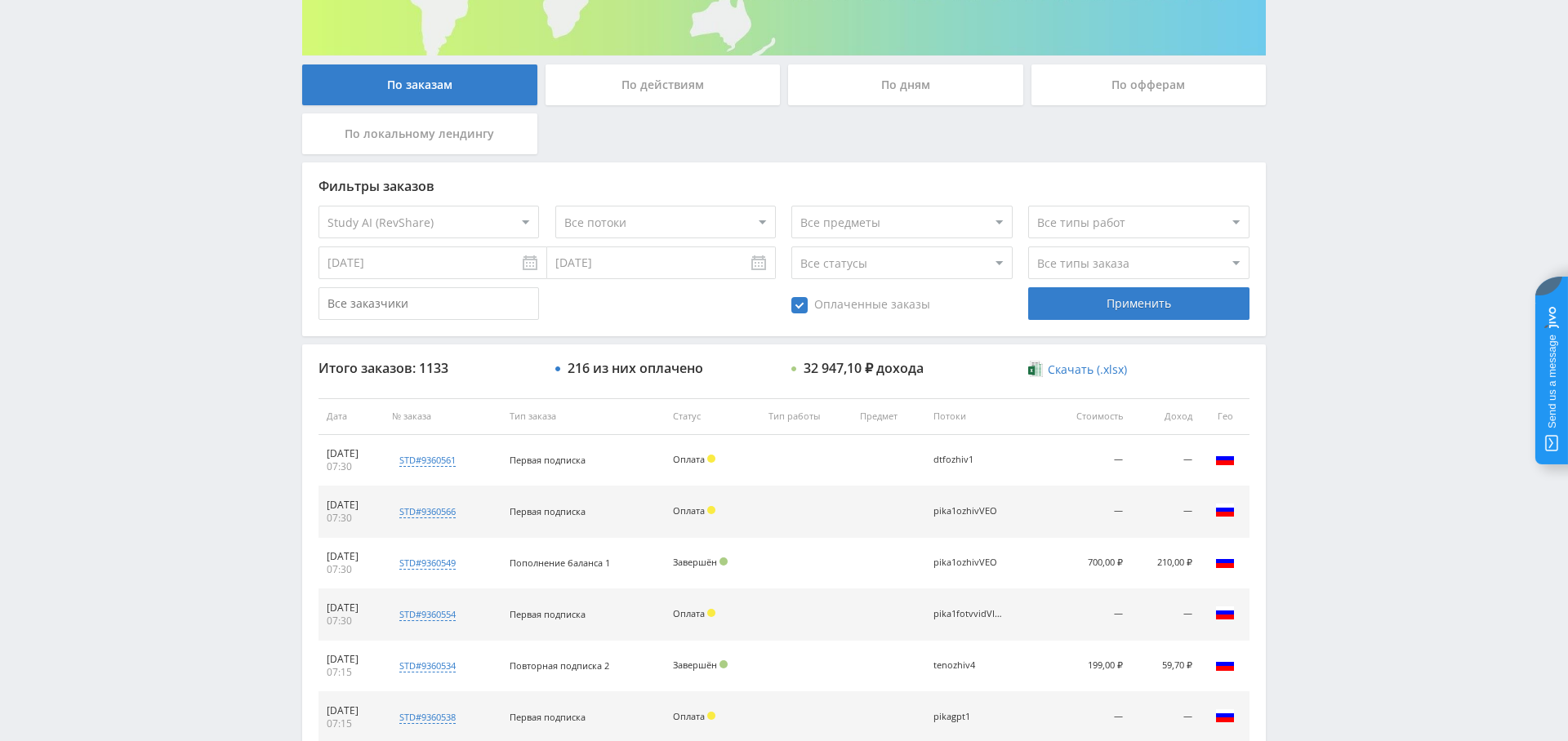
select select "2"
click at [1028, 246] on select "Все типы заказа Ребилл Новый заказ" at bounding box center [1138, 262] width 220 height 33
click at [1130, 309] on div "Применить" at bounding box center [1138, 304] width 220 height 33
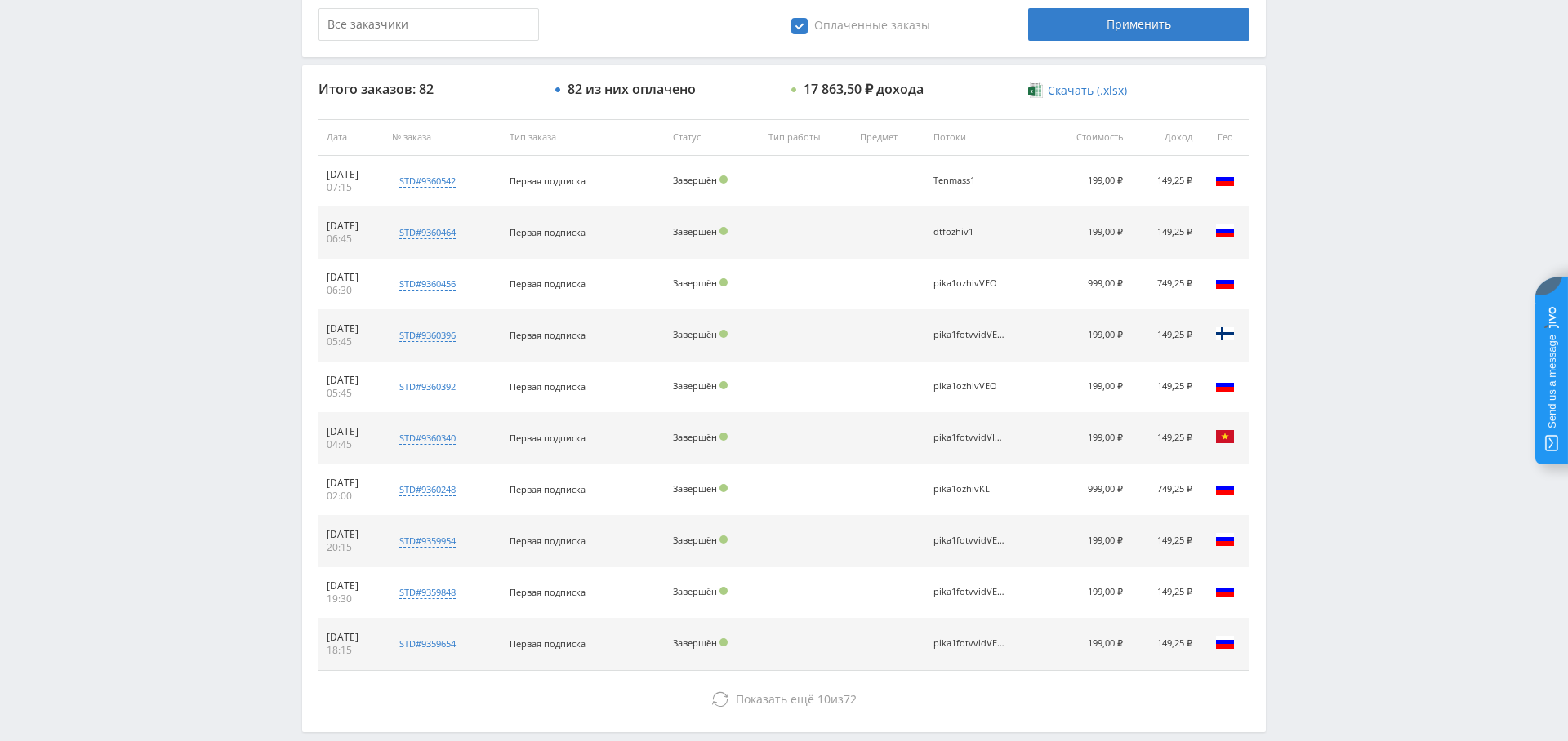
scroll to position [553, 0]
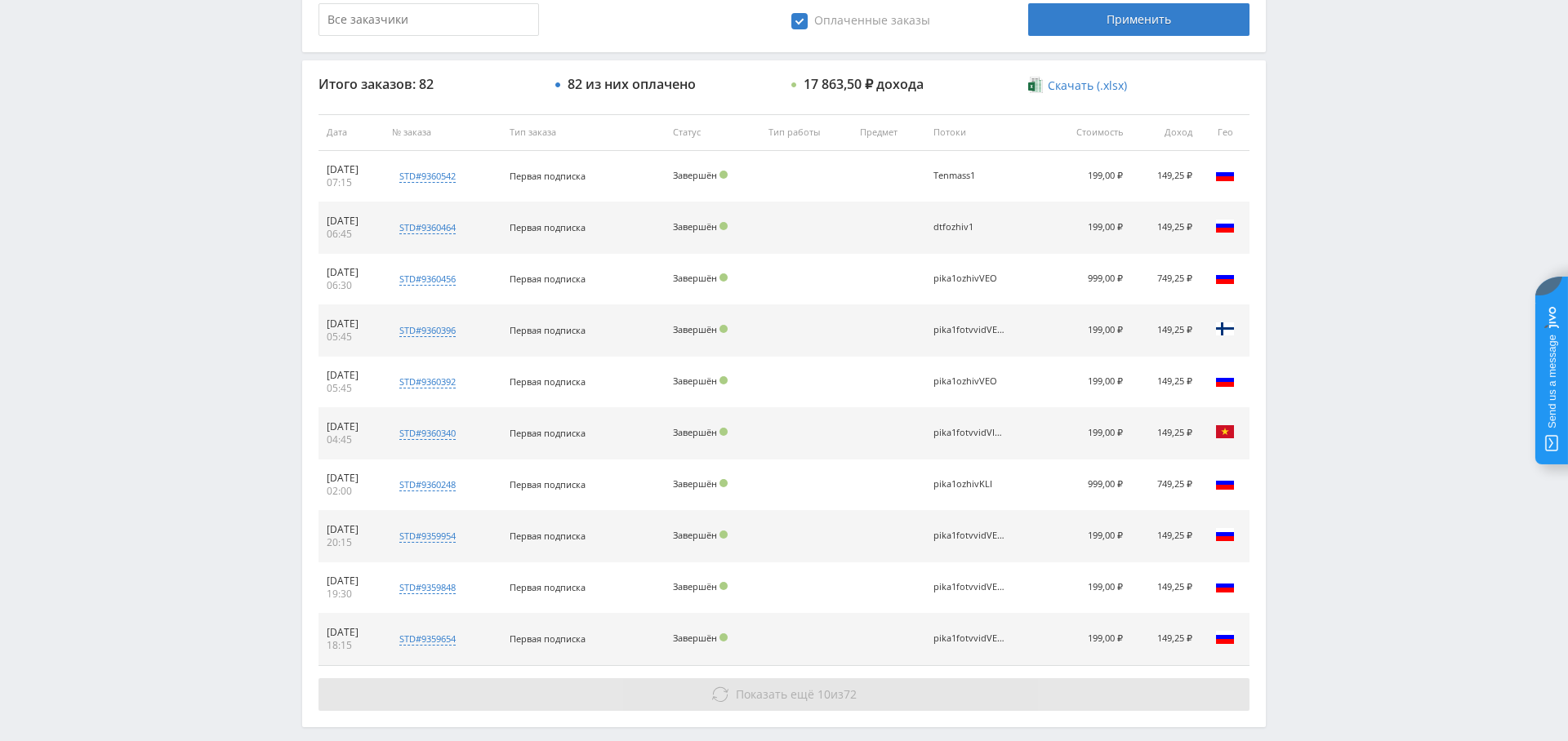
click at [809, 689] on span "Показать ещё 10 из 72" at bounding box center [796, 694] width 120 height 15
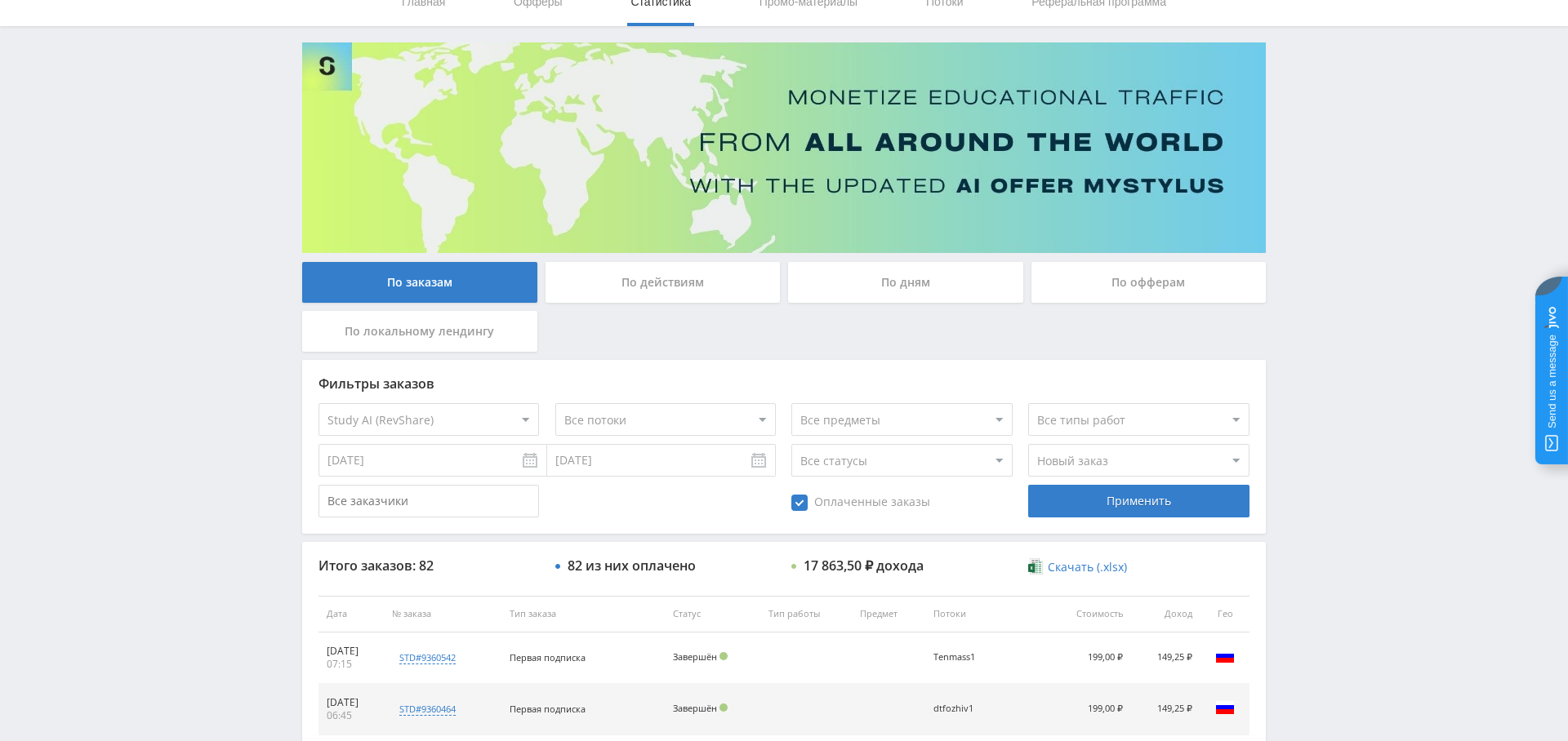
scroll to position [0, 0]
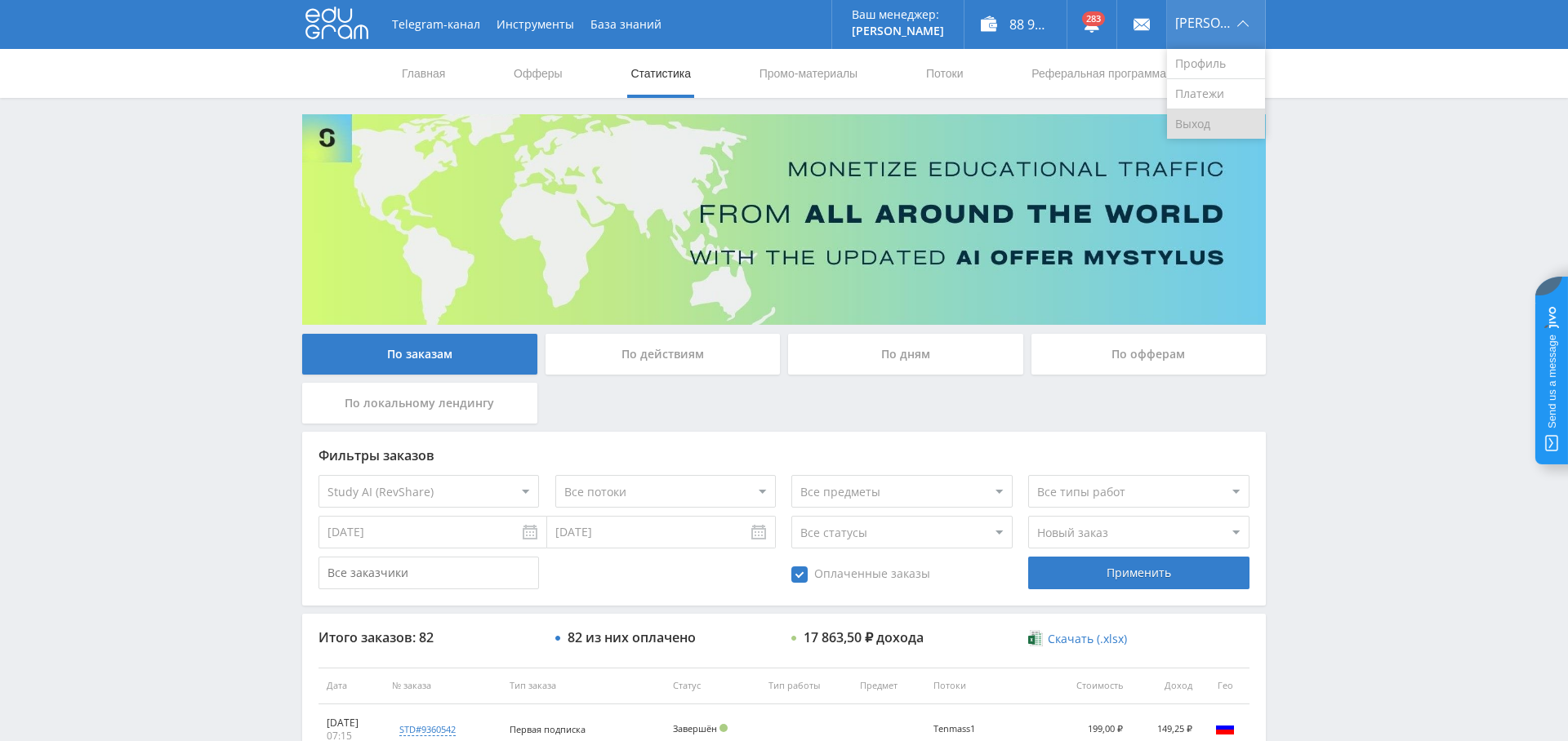
click at [1216, 127] on link "Выход" at bounding box center [1215, 123] width 98 height 29
